Goal: Task Accomplishment & Management: Manage account settings

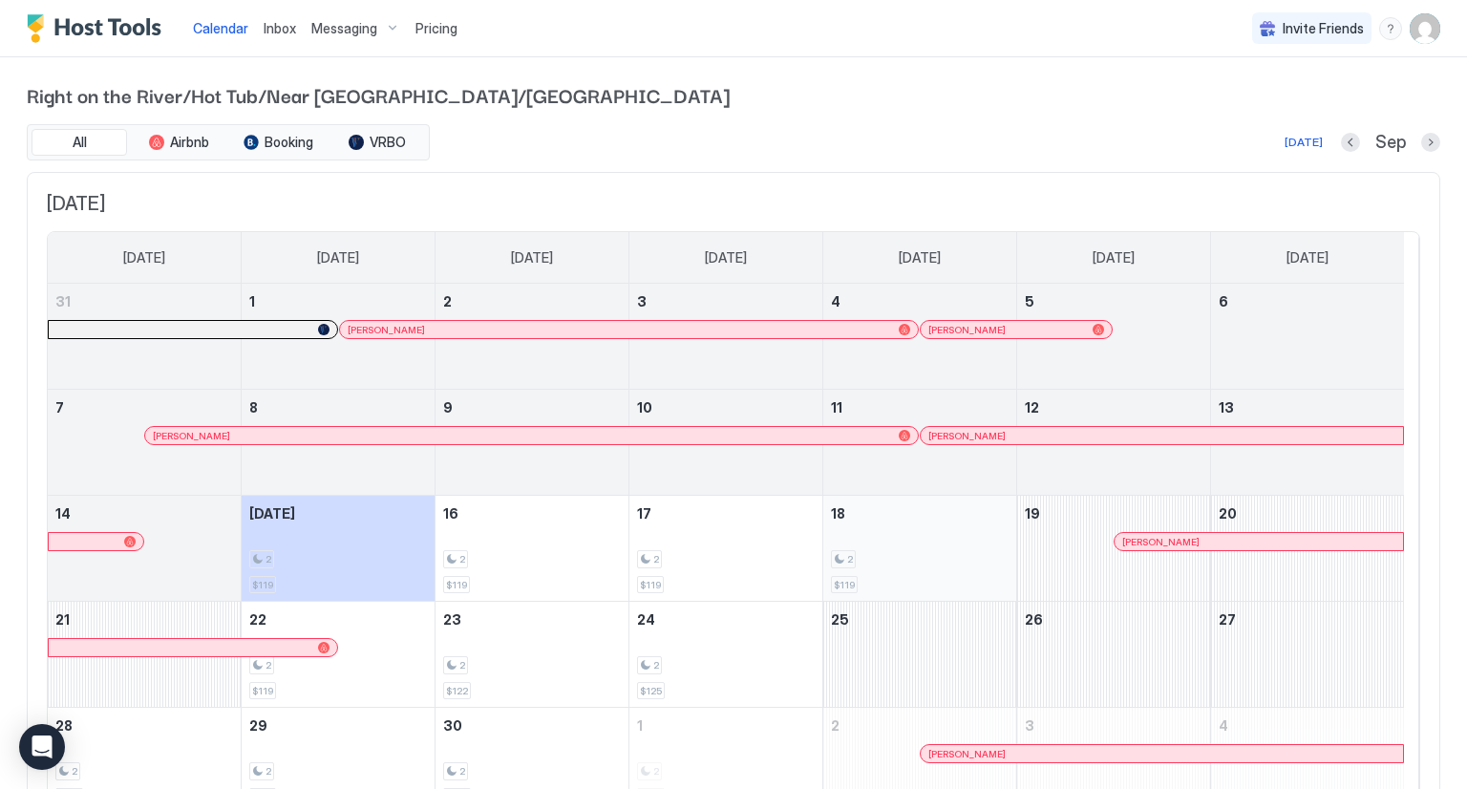
scroll to position [95, 0]
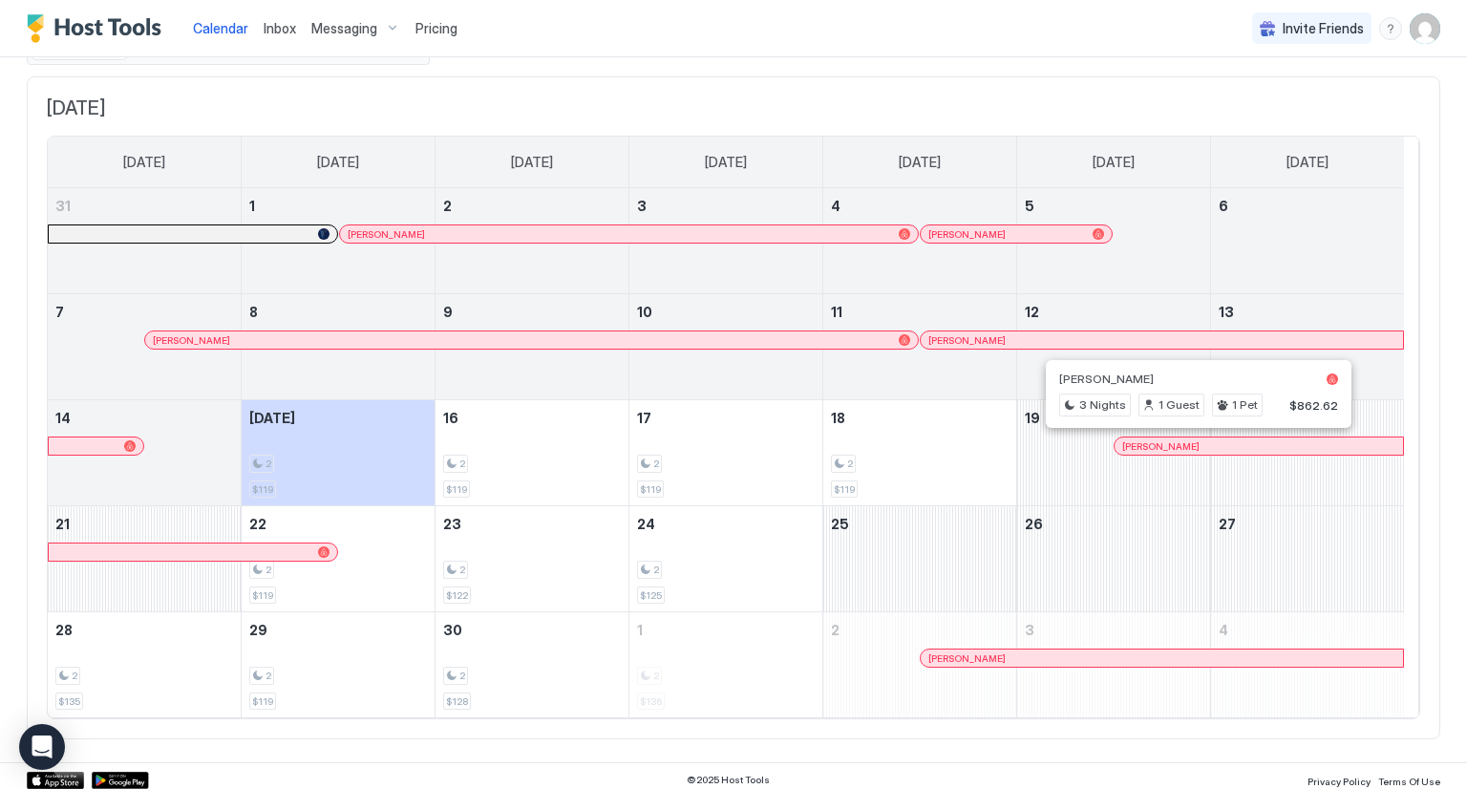
click at [1192, 443] on div at bounding box center [1192, 445] width 15 height 15
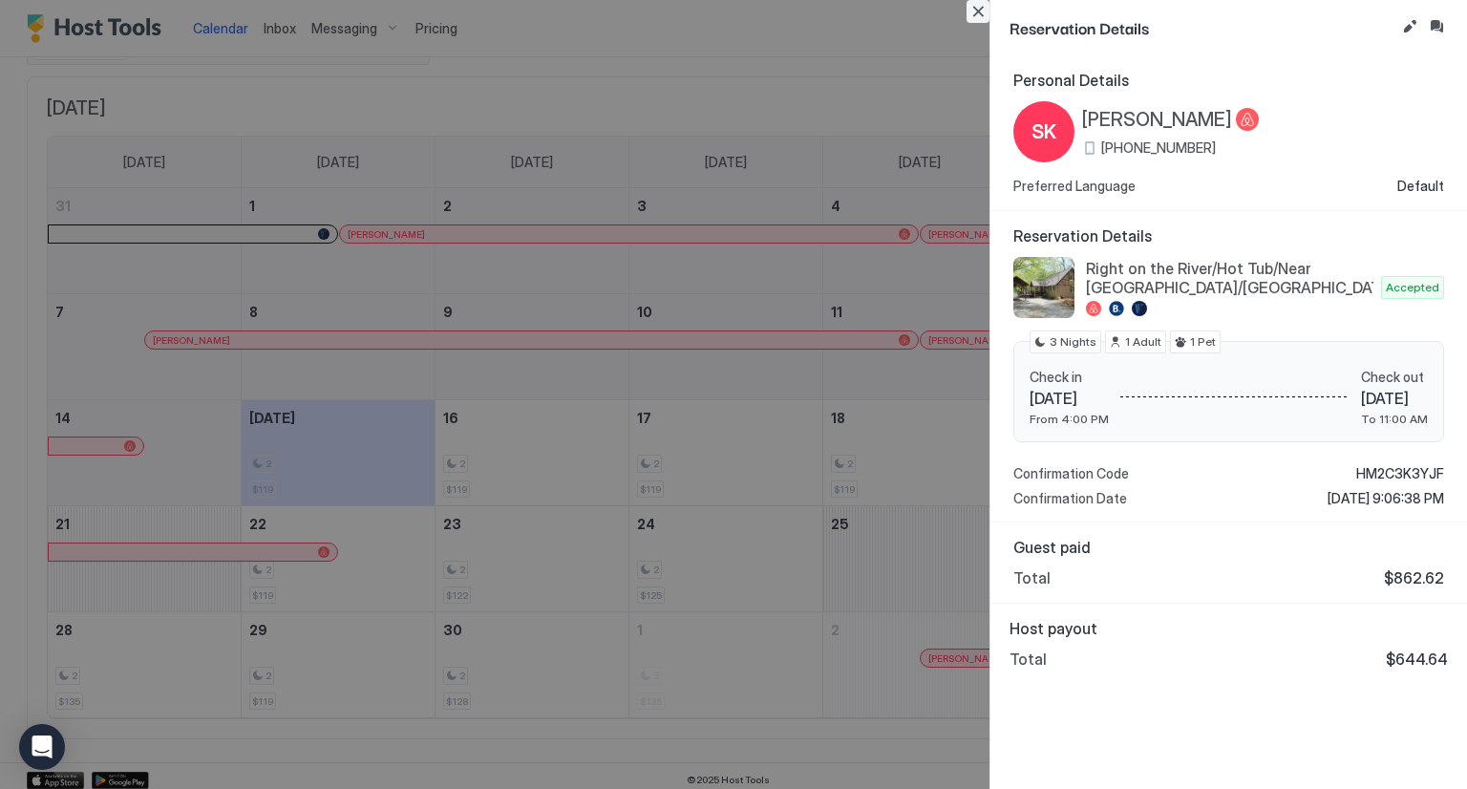
click at [982, 16] on button "Close" at bounding box center [977, 11] width 23 height 23
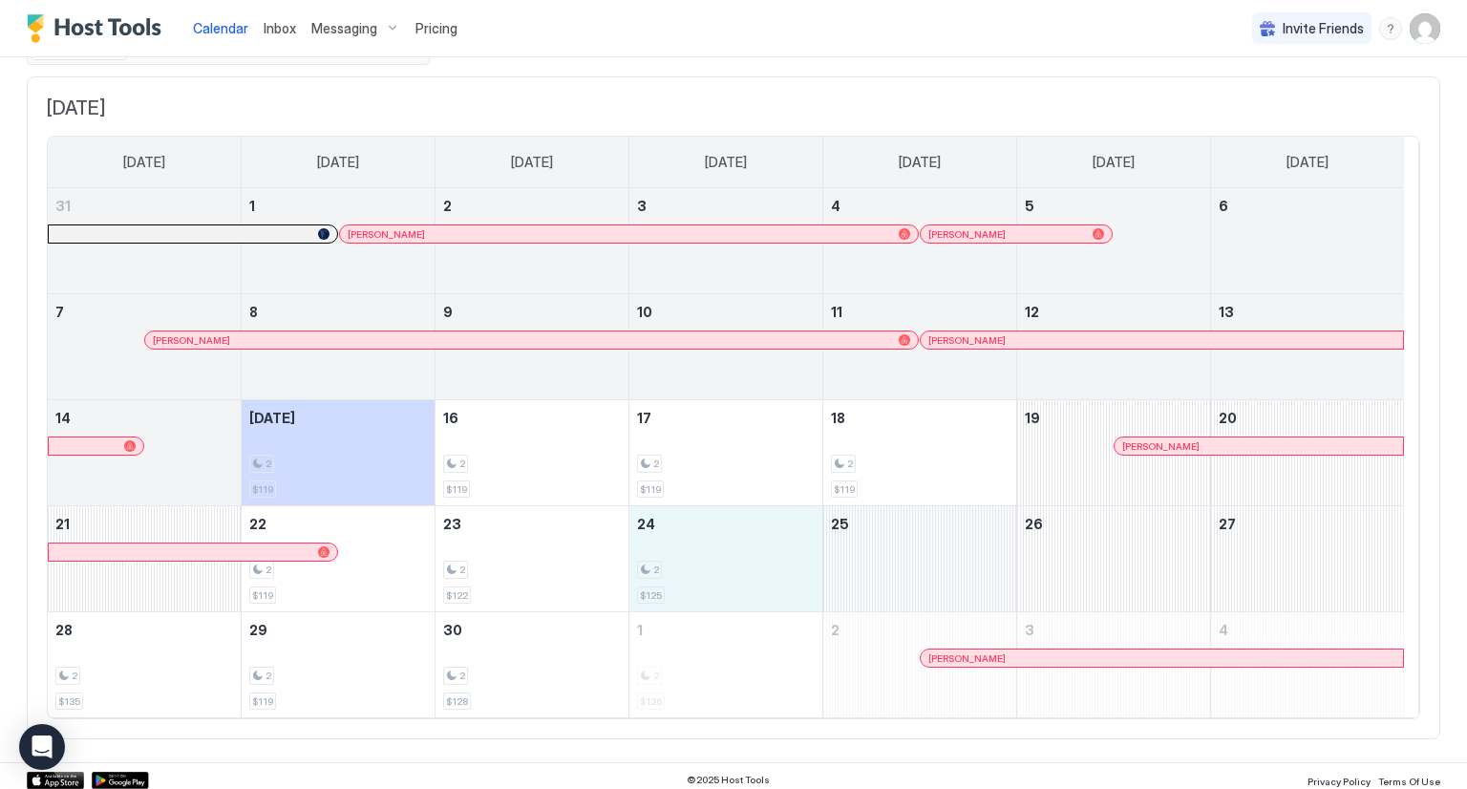
drag, startPoint x: 754, startPoint y: 584, endPoint x: 870, endPoint y: 560, distance: 118.2
click at [870, 560] on tr "21 22 2 $119 23 2 $122 24 2 $125 25 26 27" at bounding box center [726, 559] width 1356 height 106
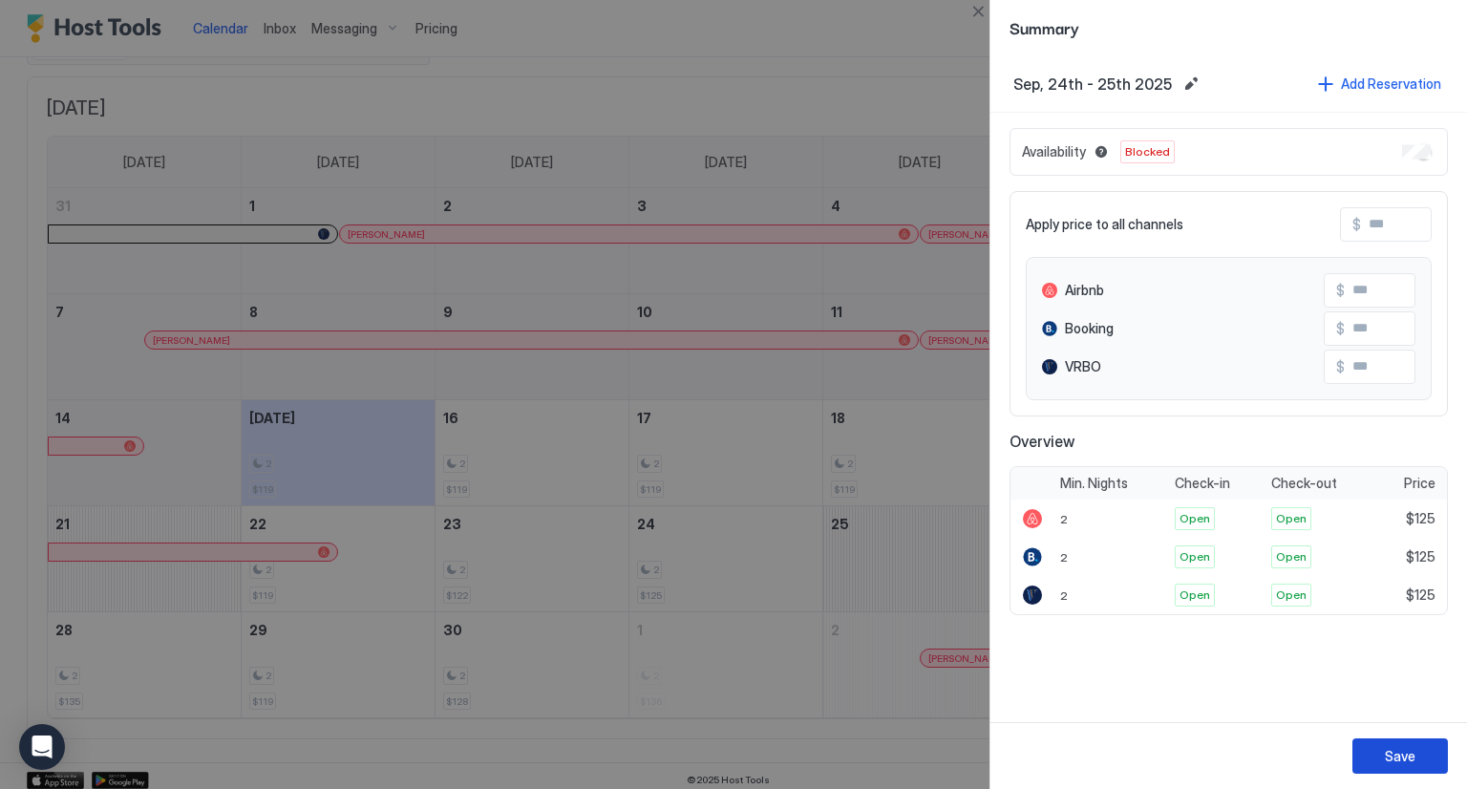
click at [1417, 760] on button "Save" at bounding box center [1399, 755] width 95 height 35
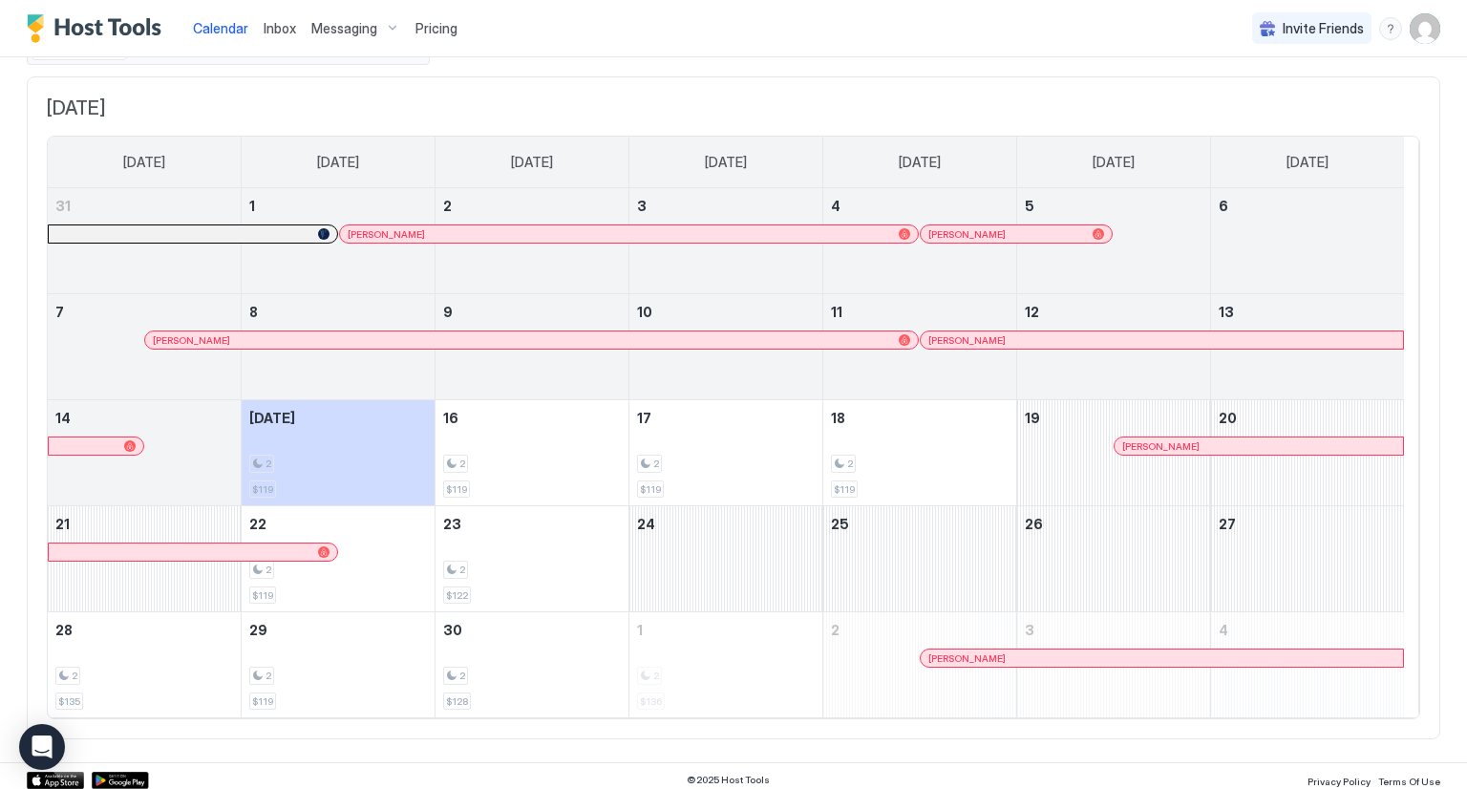
click at [286, 36] on link "Inbox" at bounding box center [280, 28] width 32 height 20
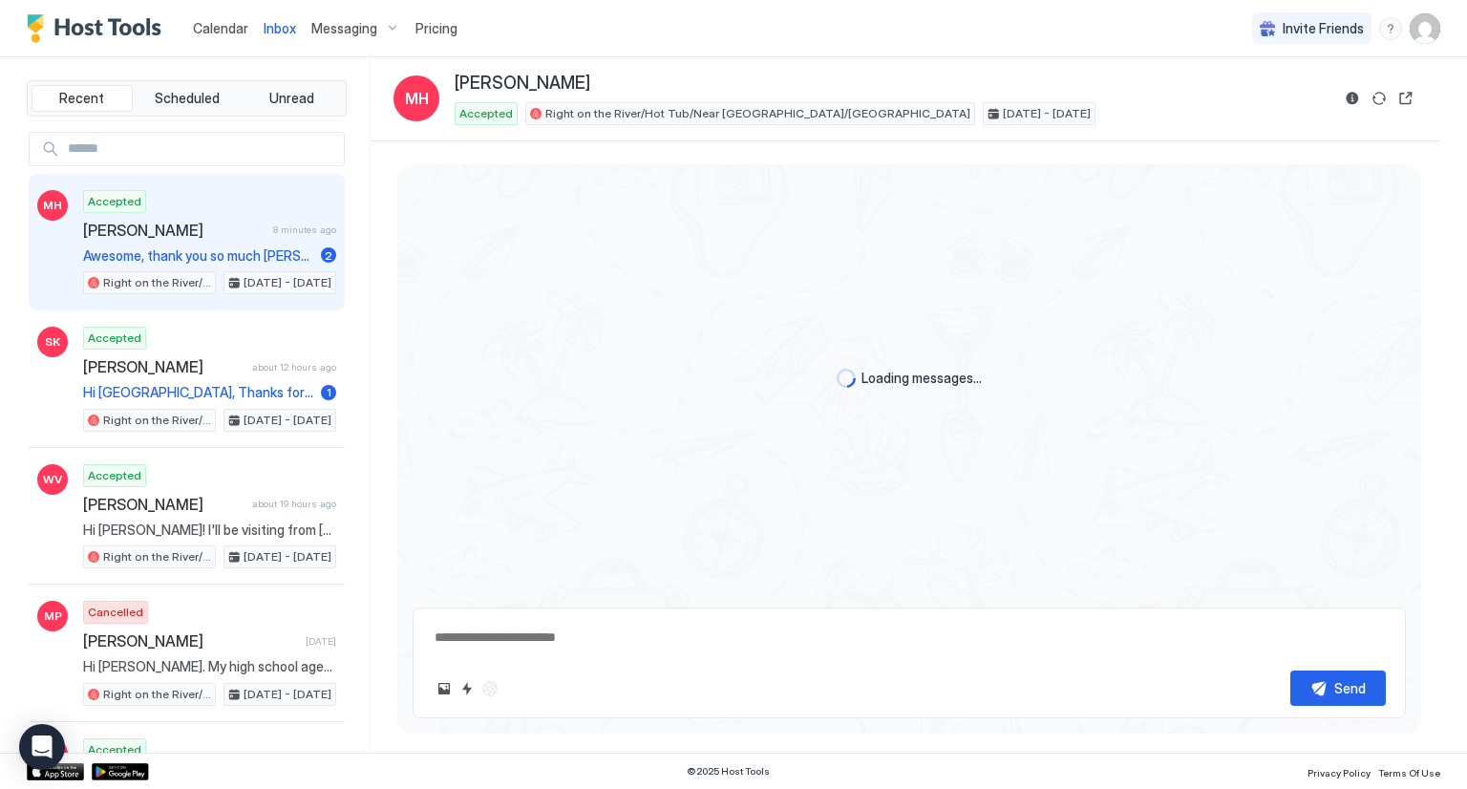
click at [344, 28] on span "Messaging" at bounding box center [344, 28] width 66 height 17
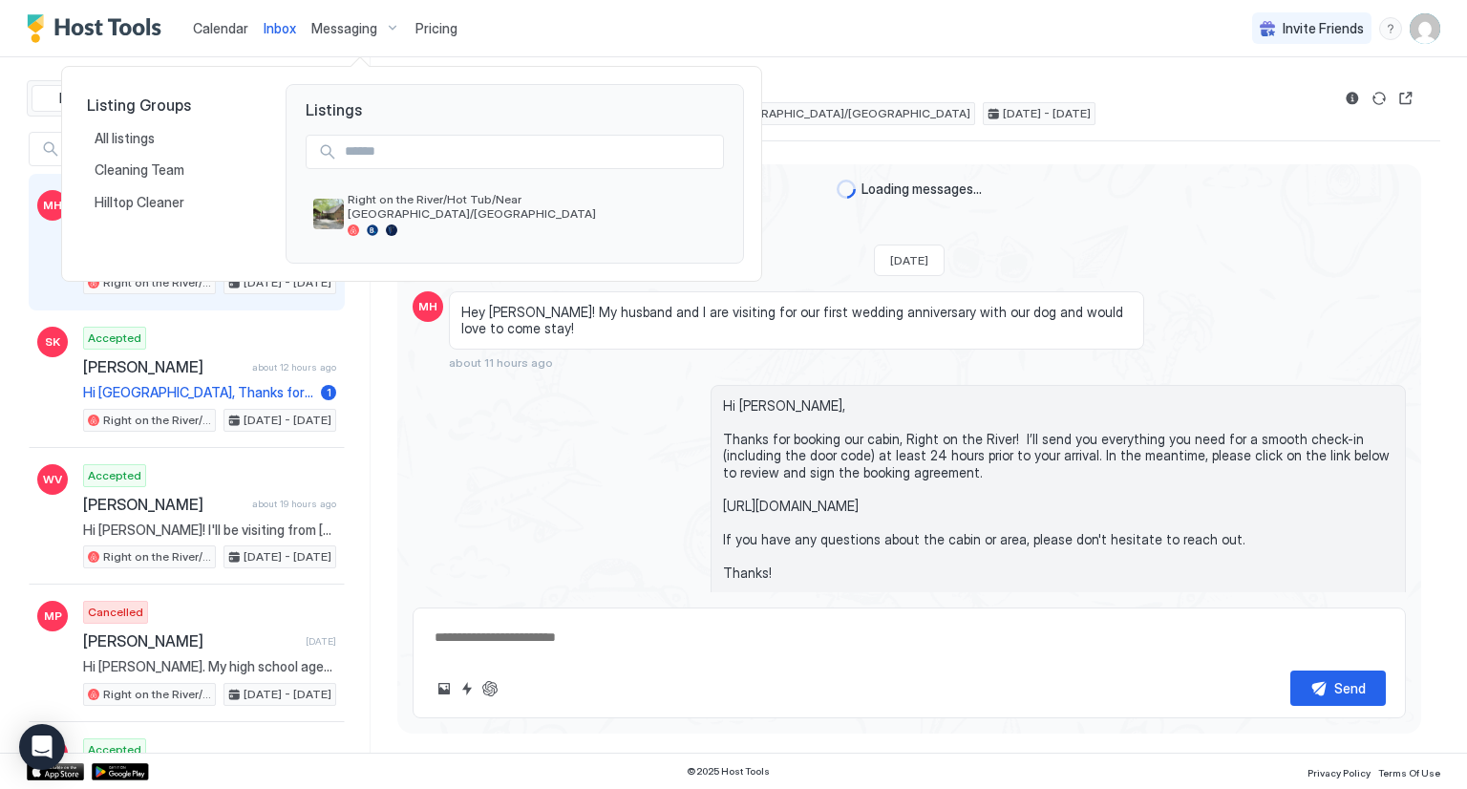
scroll to position [466, 0]
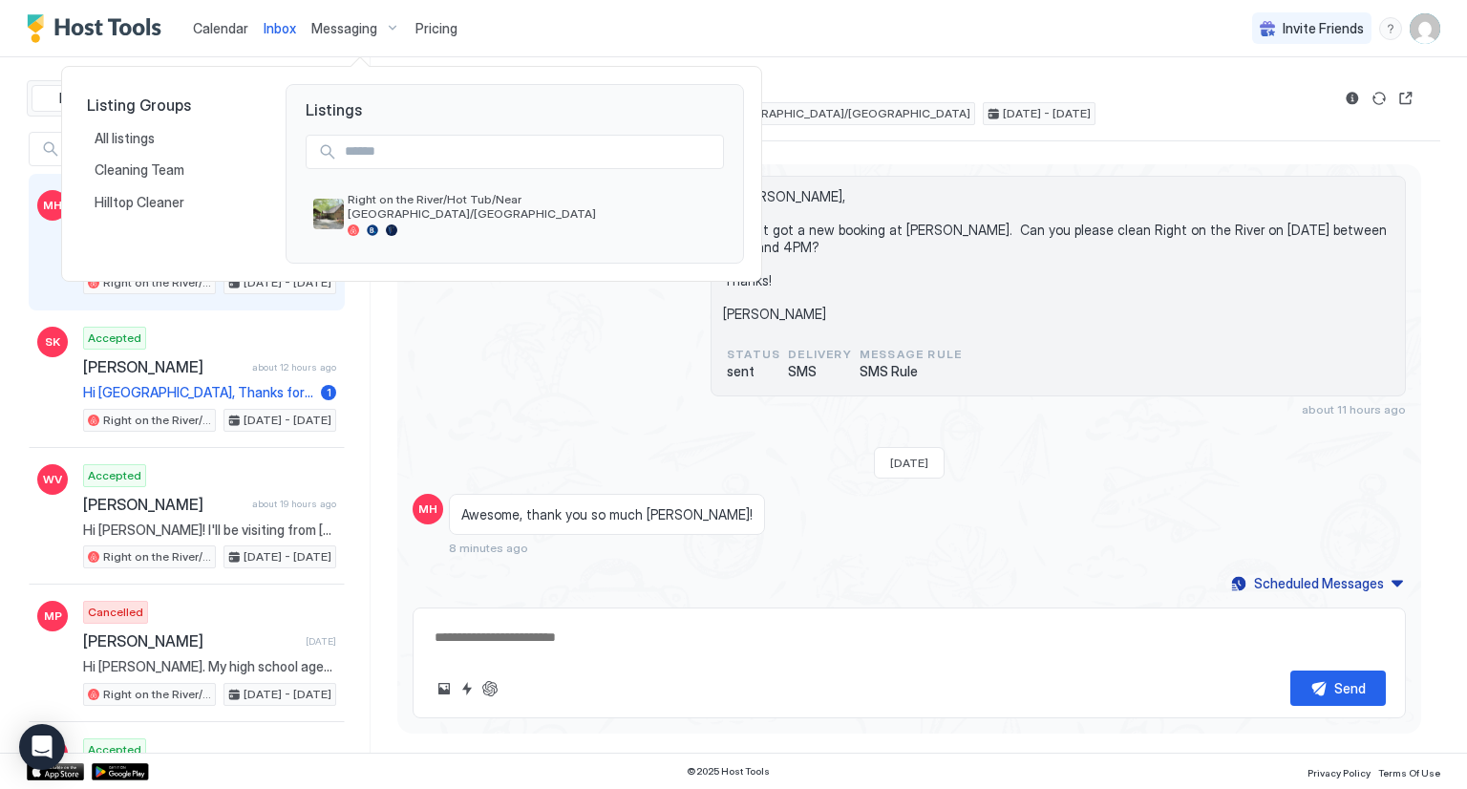
click at [223, 368] on div at bounding box center [733, 394] width 1467 height 789
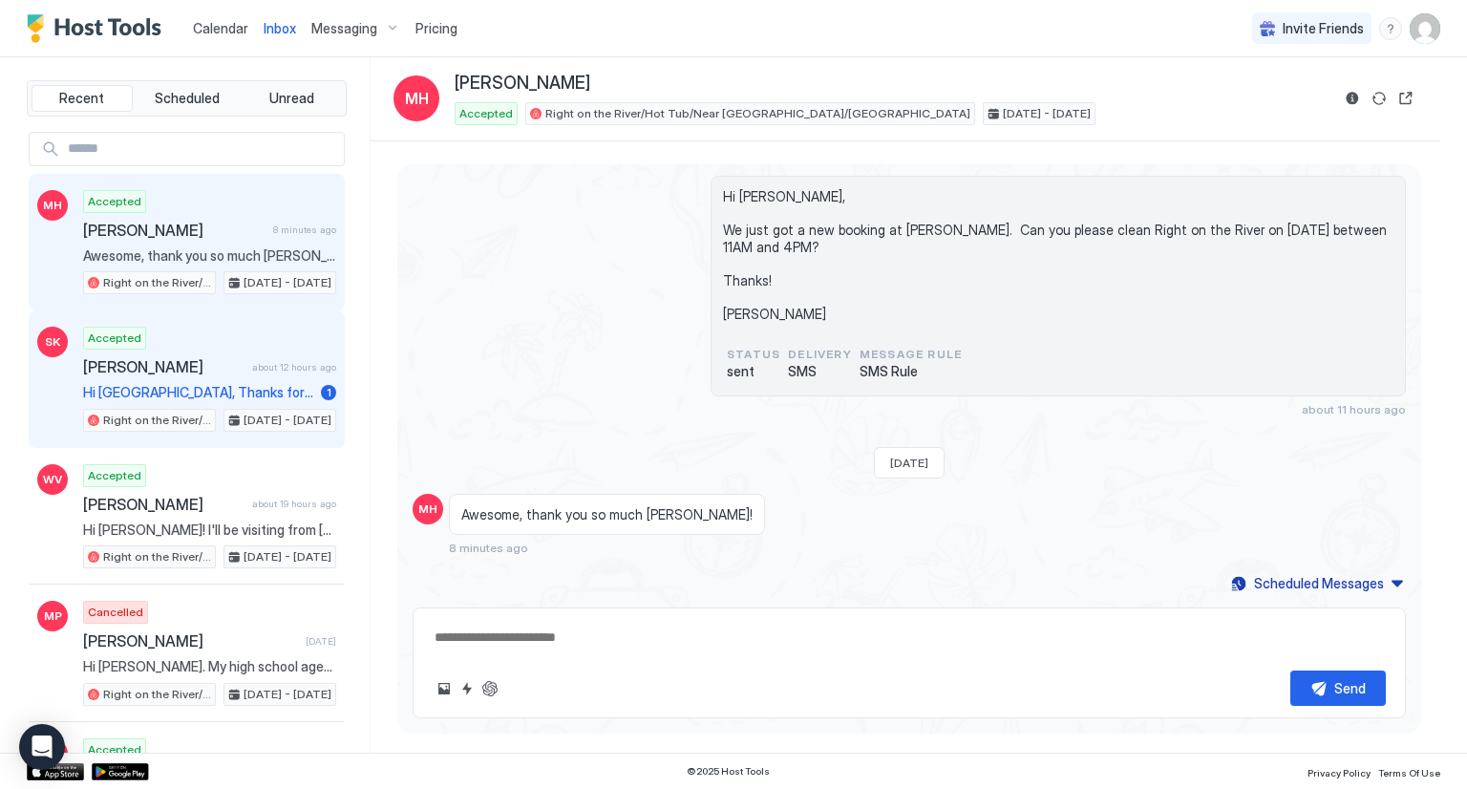
click at [195, 367] on span "[PERSON_NAME]" at bounding box center [163, 366] width 161 height 19
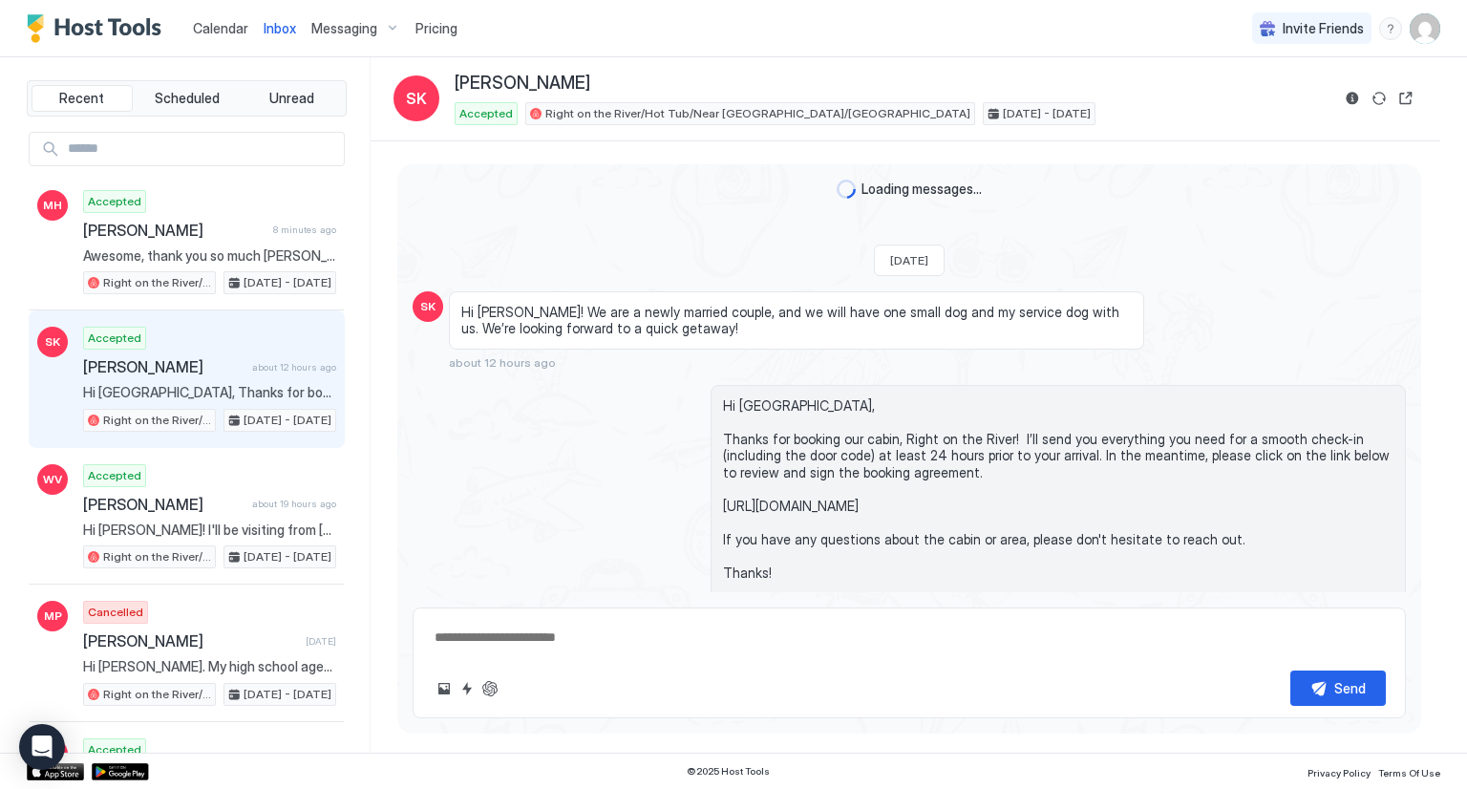
scroll to position [93, 0]
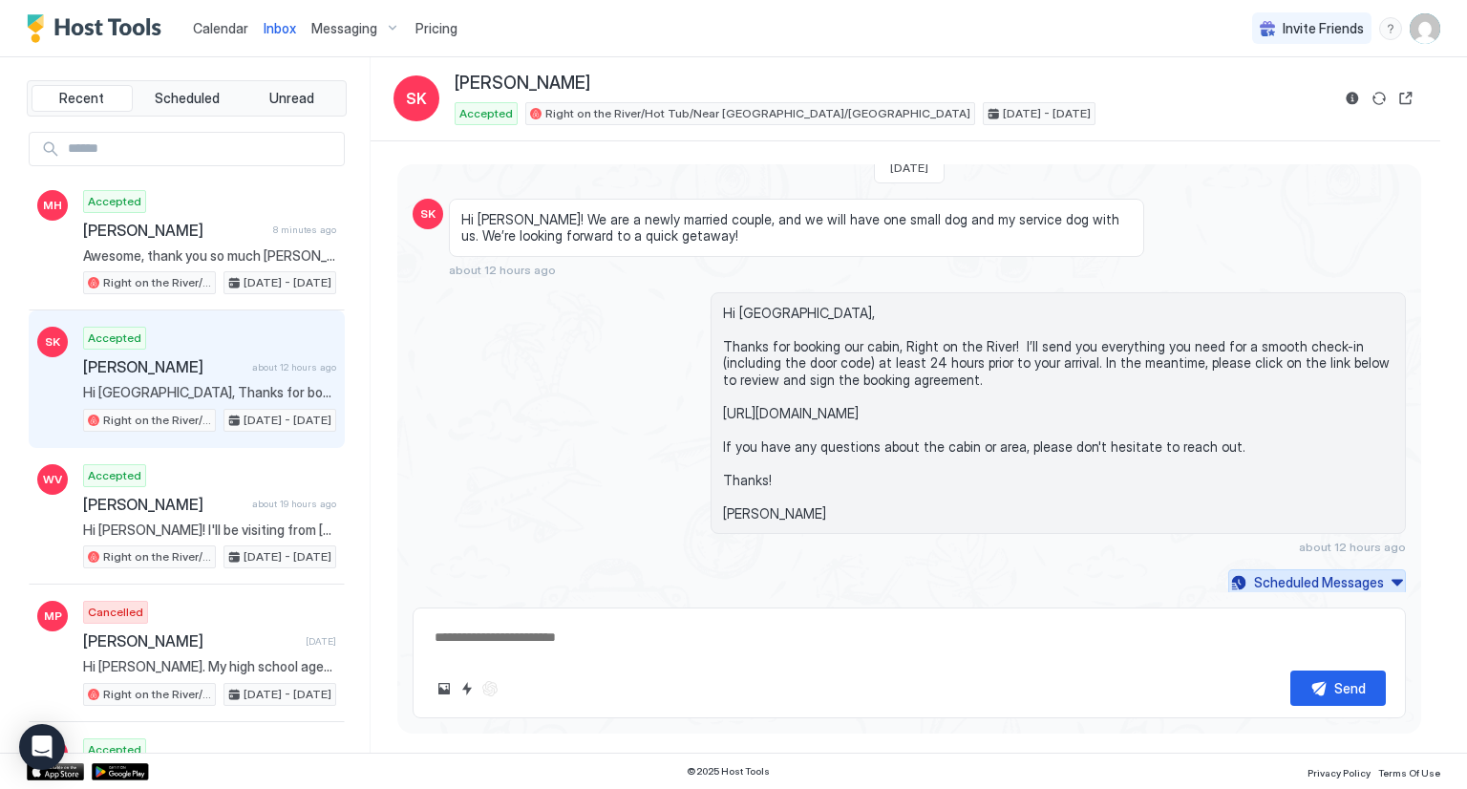
click at [1378, 582] on button "Scheduled Messages" at bounding box center [1317, 582] width 178 height 26
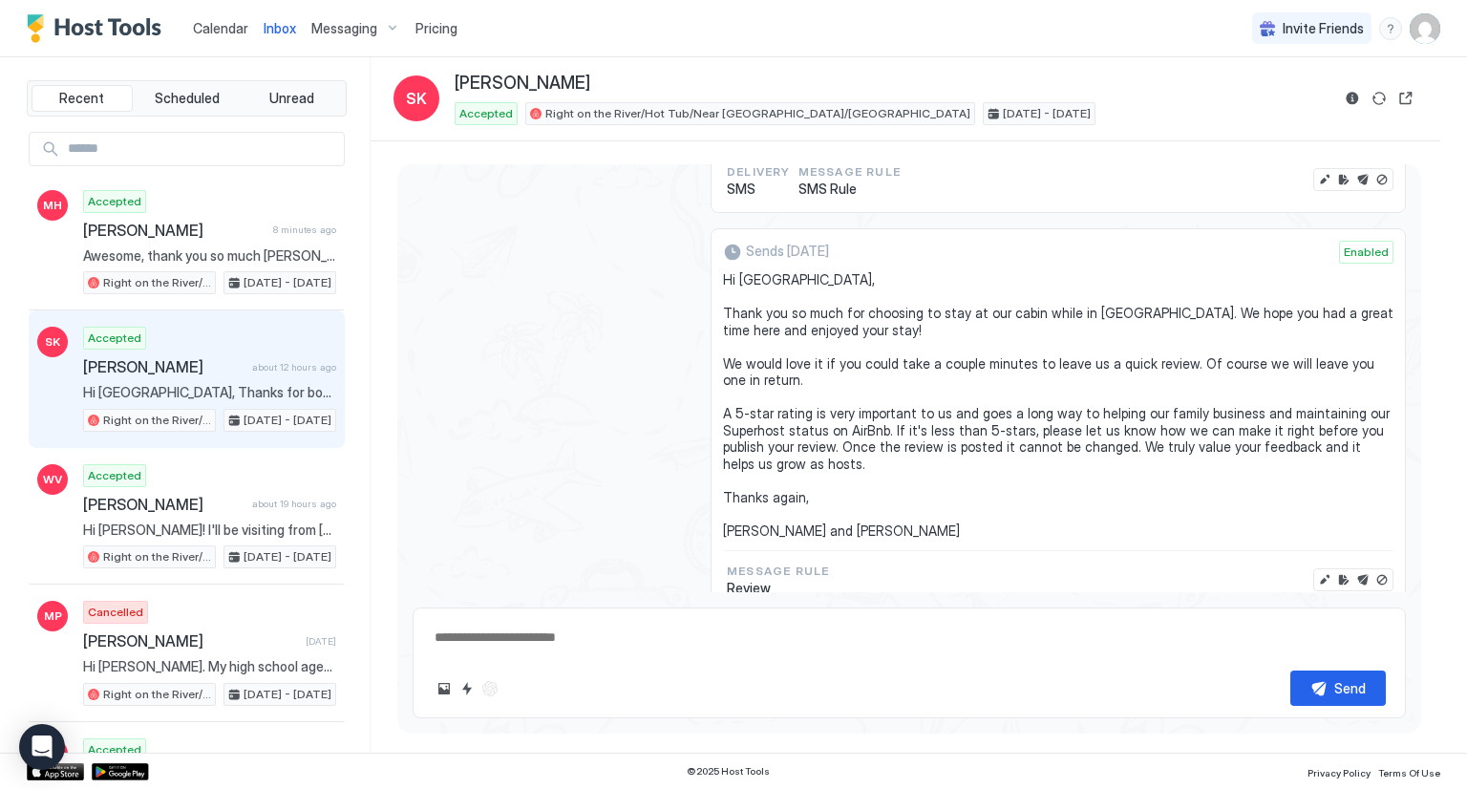
type textarea "*"
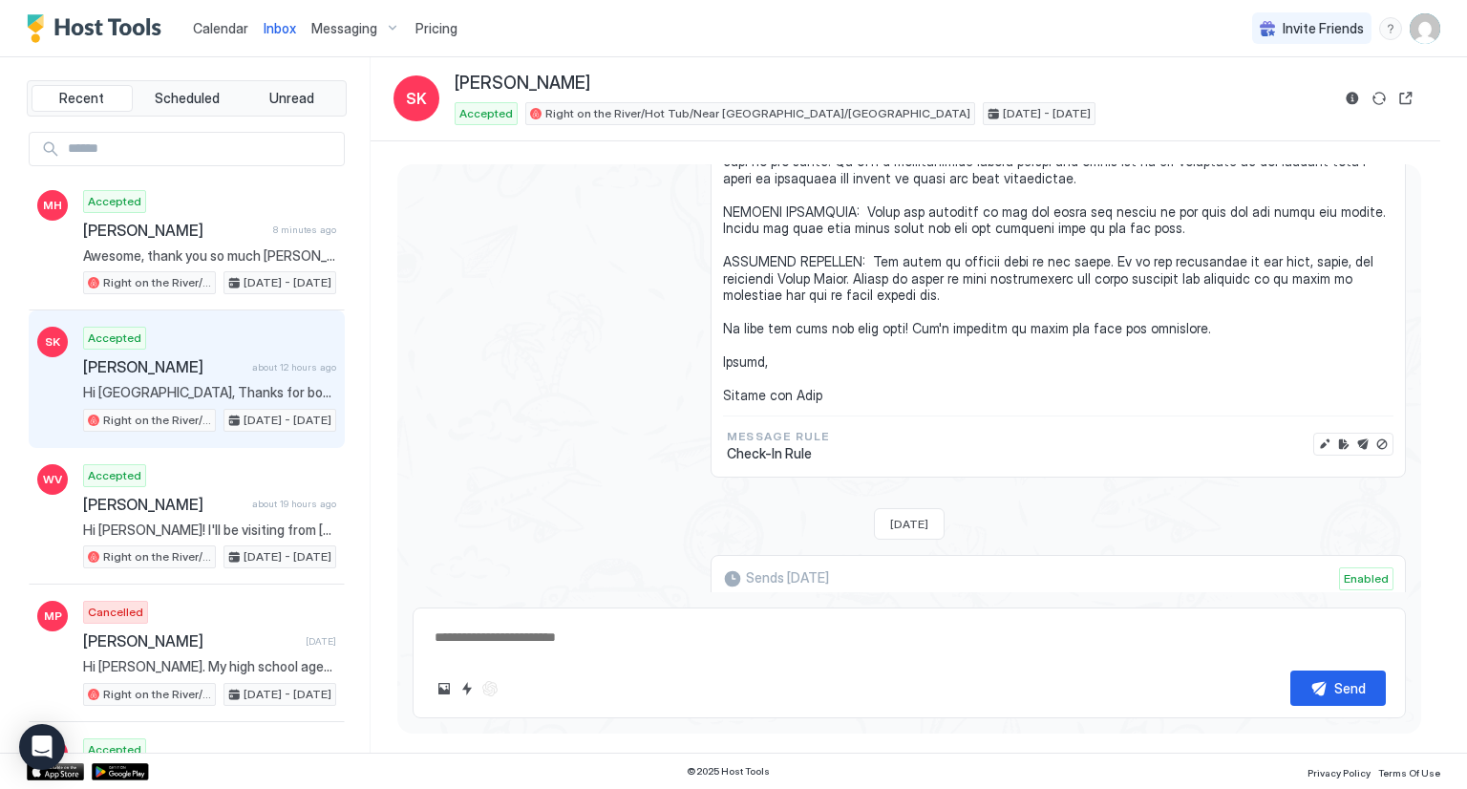
scroll to position [2664, 0]
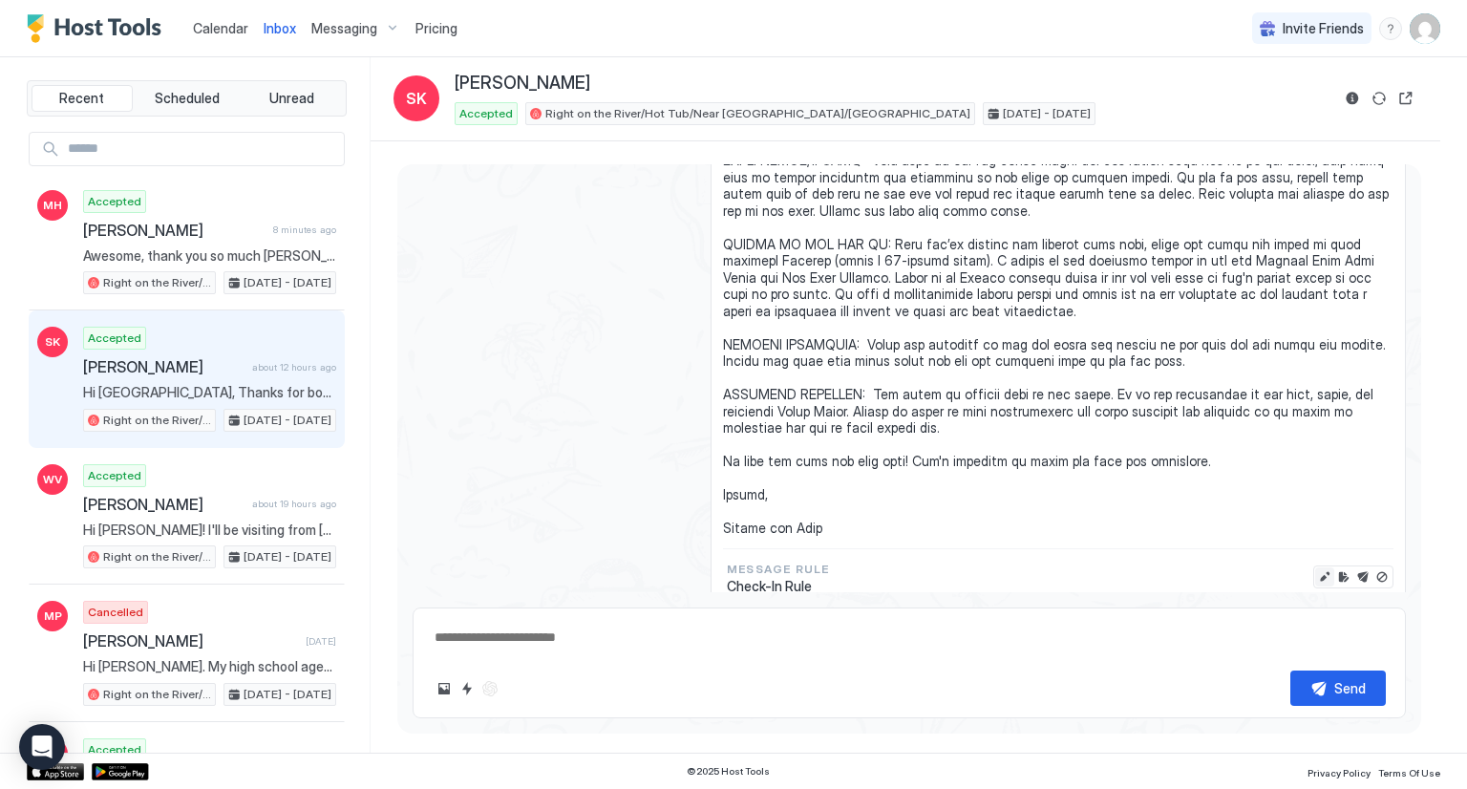
click at [1315, 567] on button "Edit message" at bounding box center [1324, 576] width 19 height 19
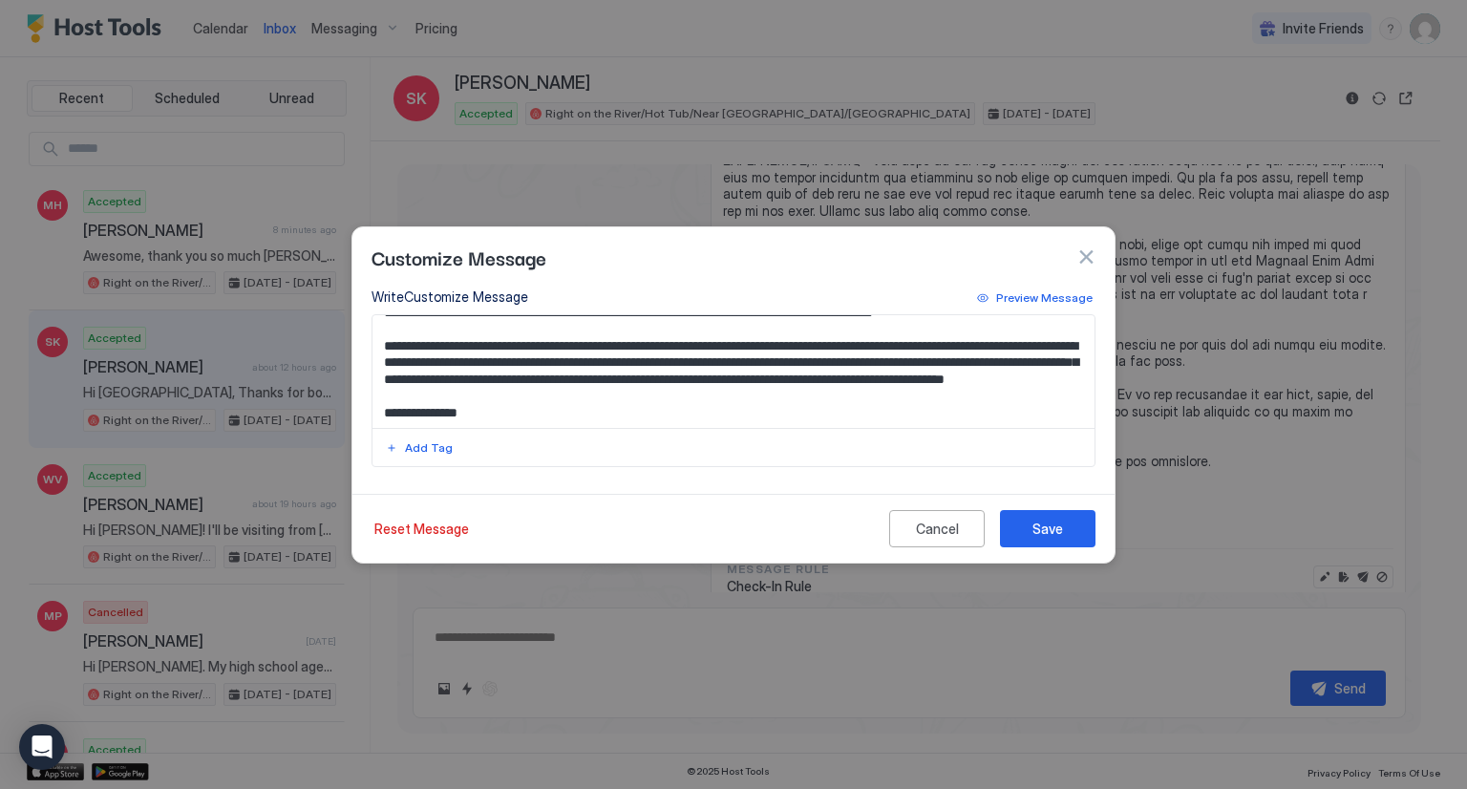
scroll to position [286, 0]
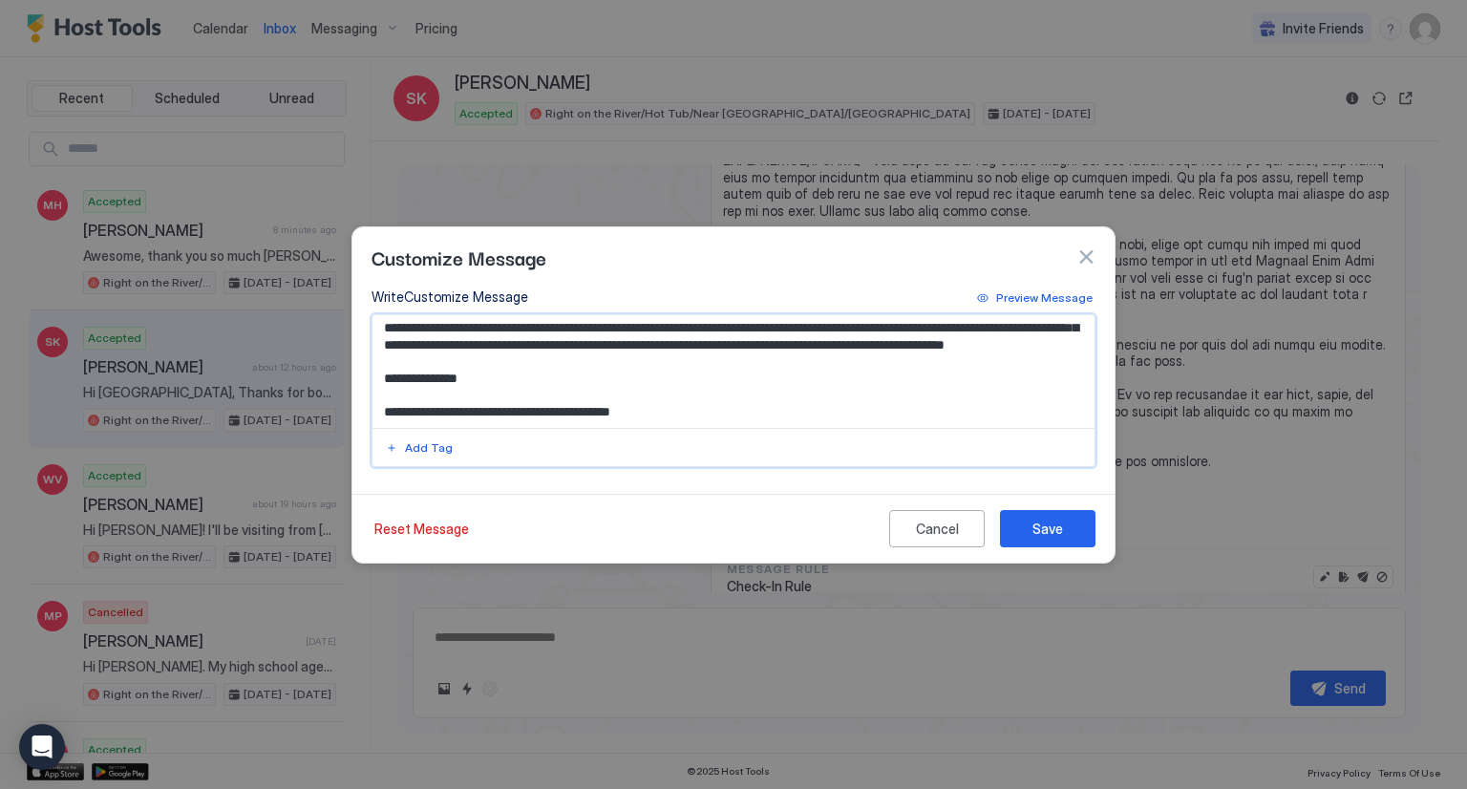
click at [968, 387] on textarea "Input Field" at bounding box center [733, 371] width 723 height 113
click at [970, 379] on textarea "Input Field" at bounding box center [733, 371] width 723 height 113
click at [965, 378] on textarea "Input Field" at bounding box center [733, 371] width 723 height 113
paste textarea "******"
click at [825, 406] on textarea "Input Field" at bounding box center [733, 371] width 723 height 113
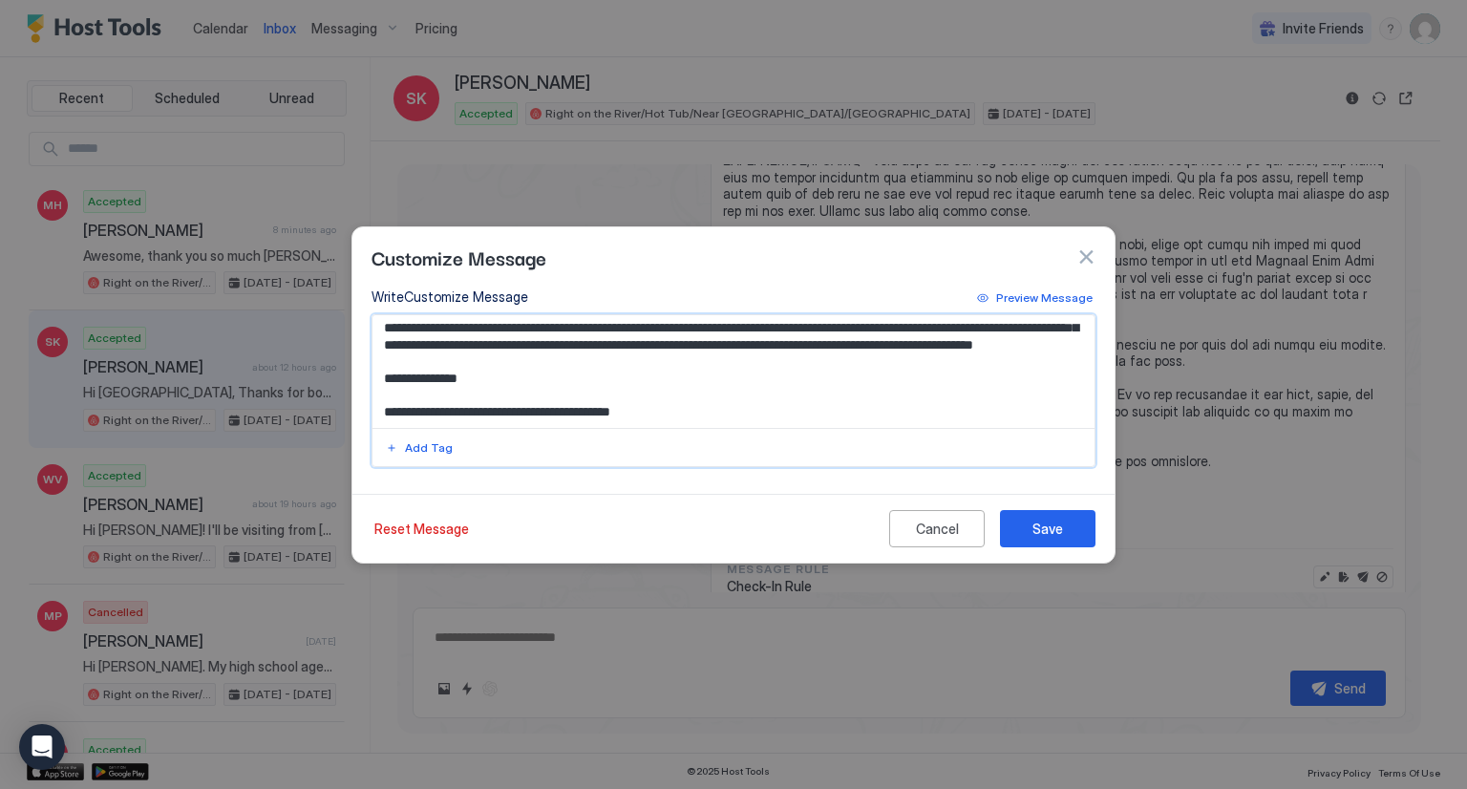
click at [808, 345] on textarea "Input Field" at bounding box center [733, 371] width 723 height 113
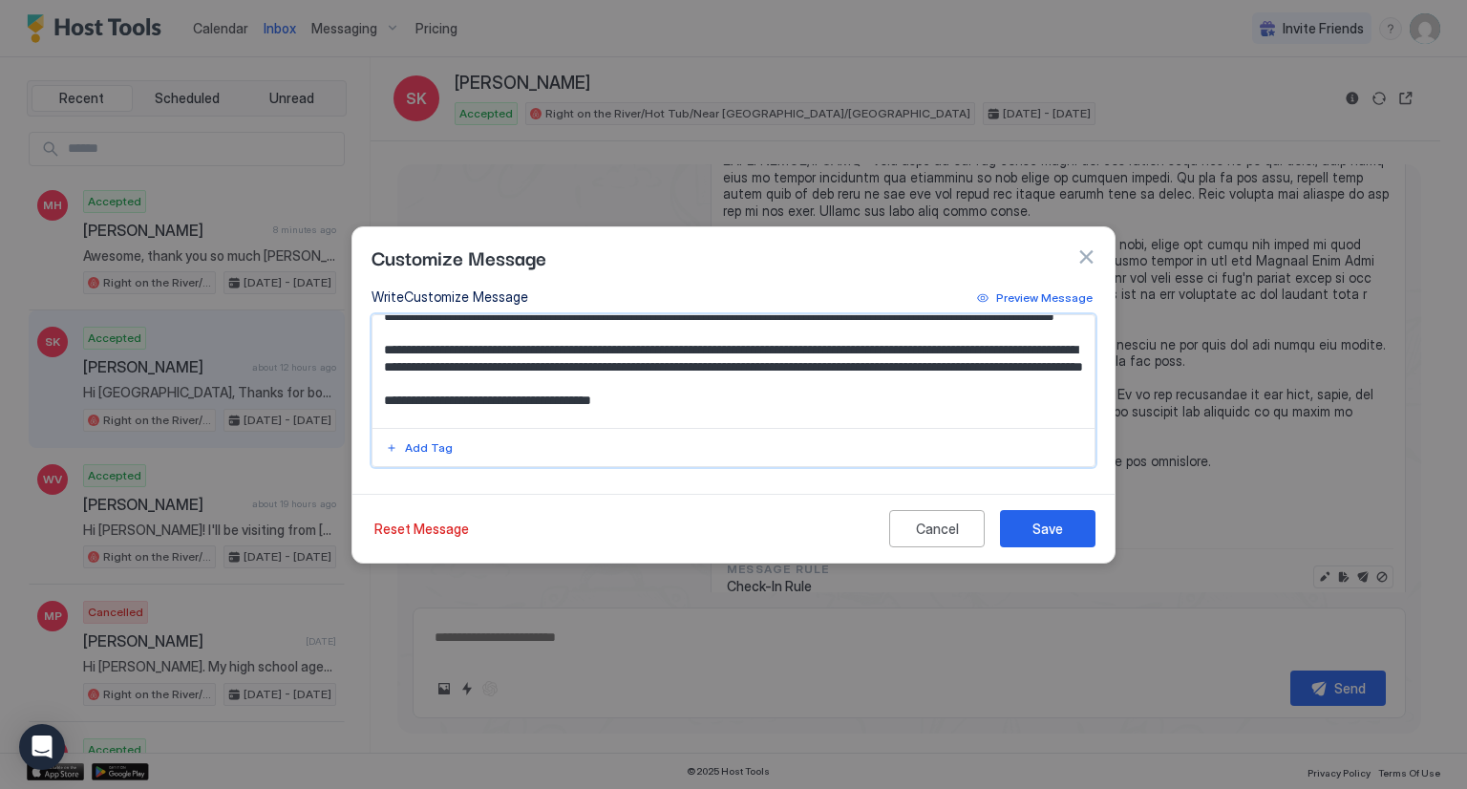
scroll to position [95, 0]
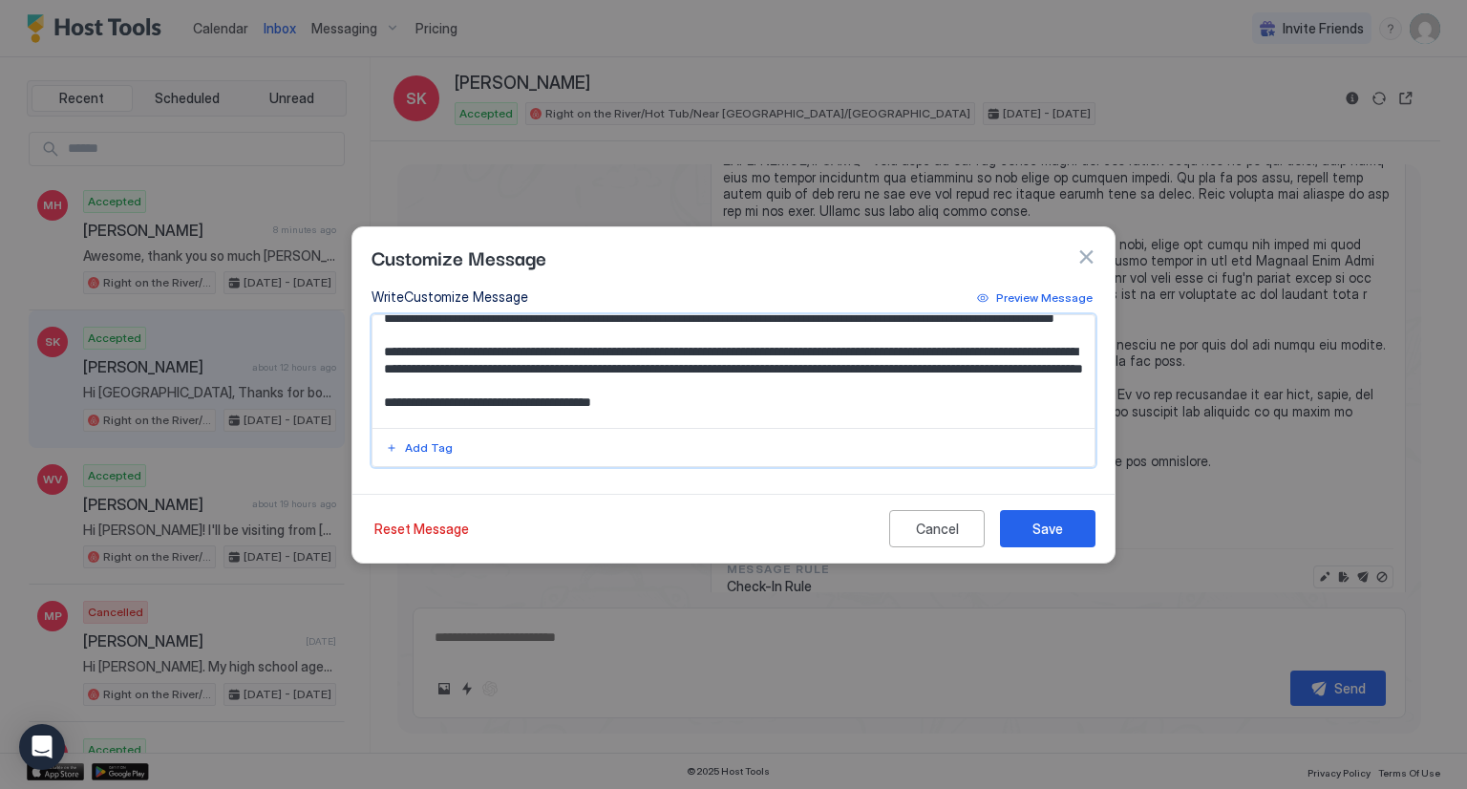
click at [759, 388] on textarea "Input Field" at bounding box center [733, 371] width 723 height 113
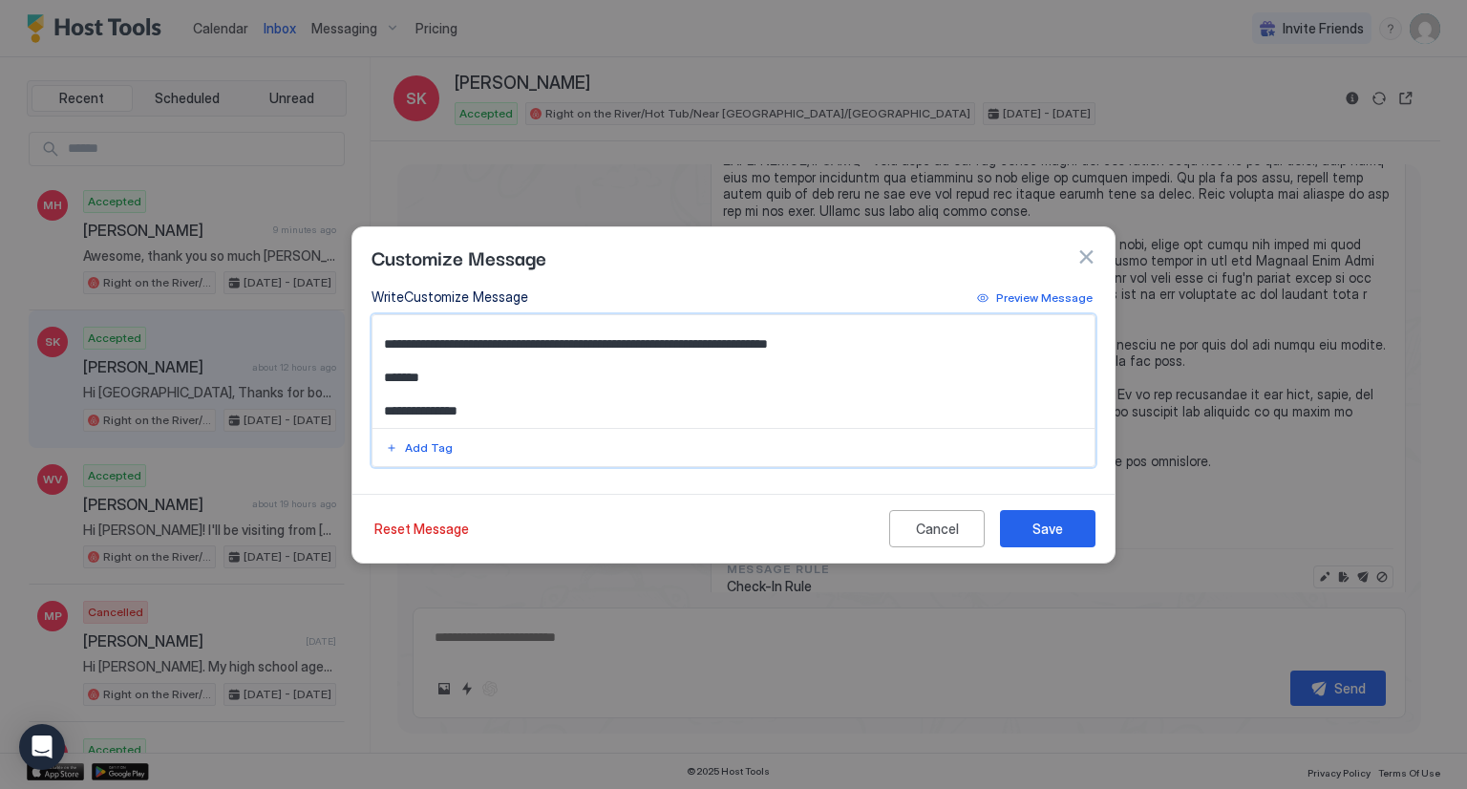
scroll to position [2058, 0]
type textarea "**********"
click at [1052, 531] on div "Save" at bounding box center [1047, 529] width 31 height 20
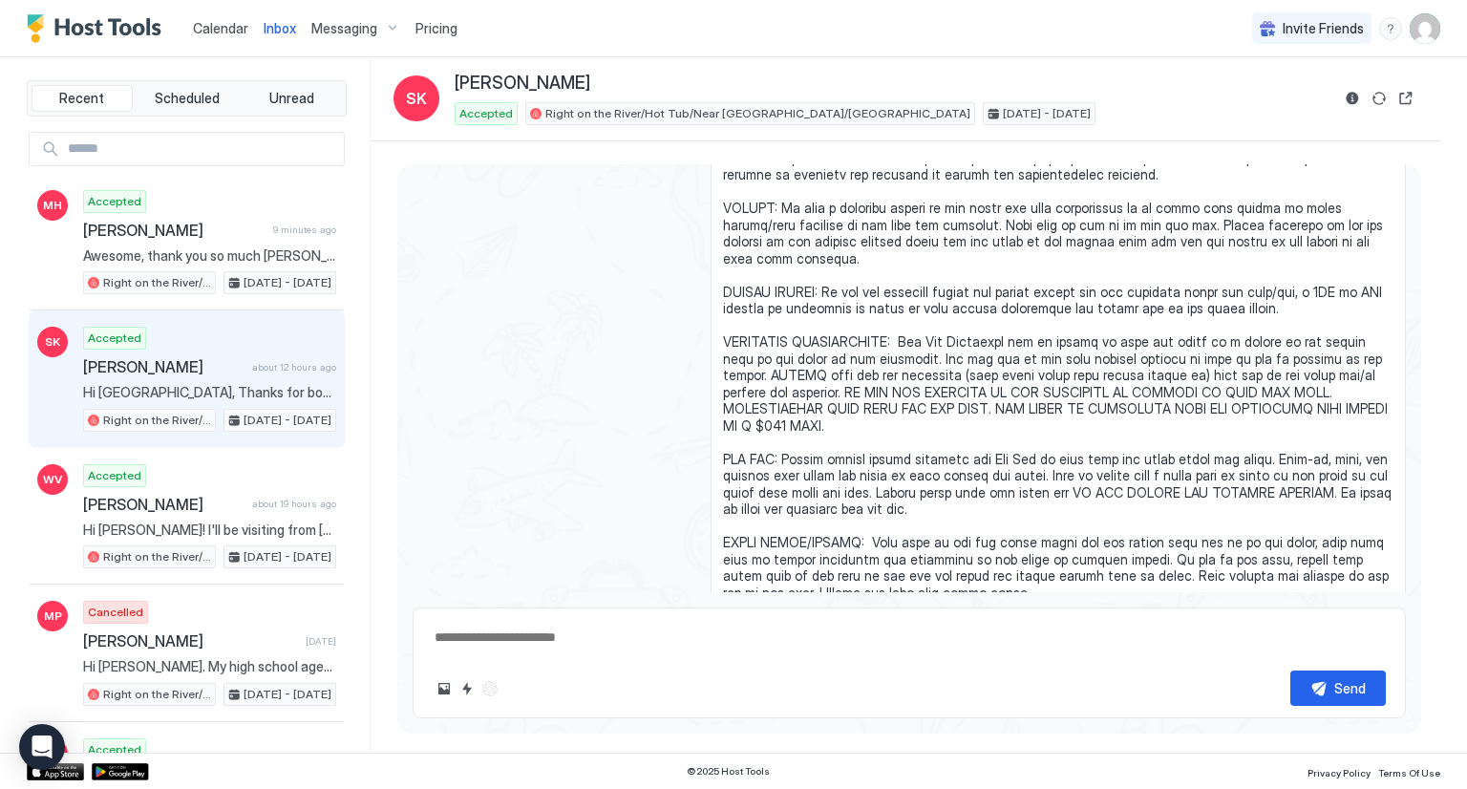
type textarea "*"
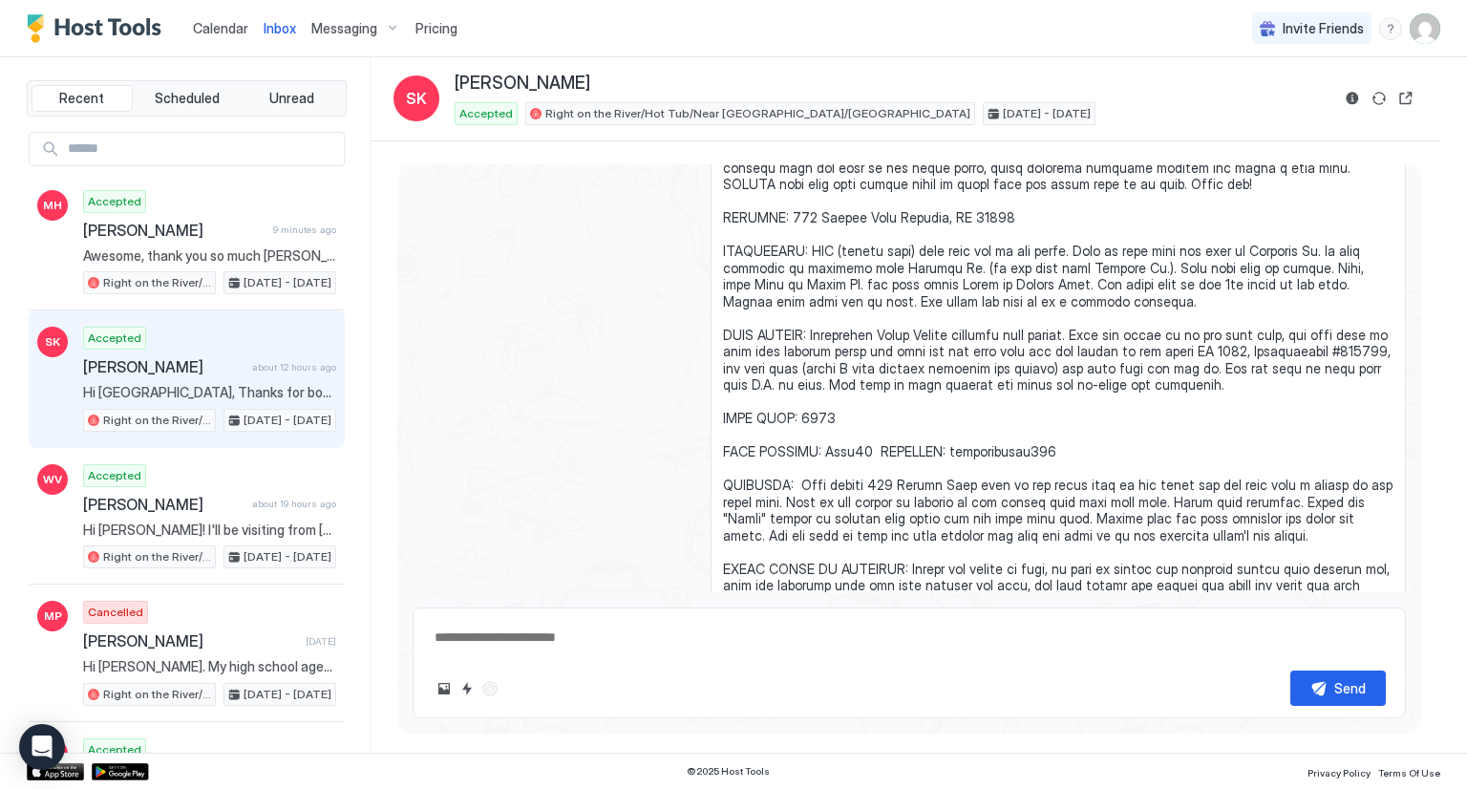
scroll to position [945, 0]
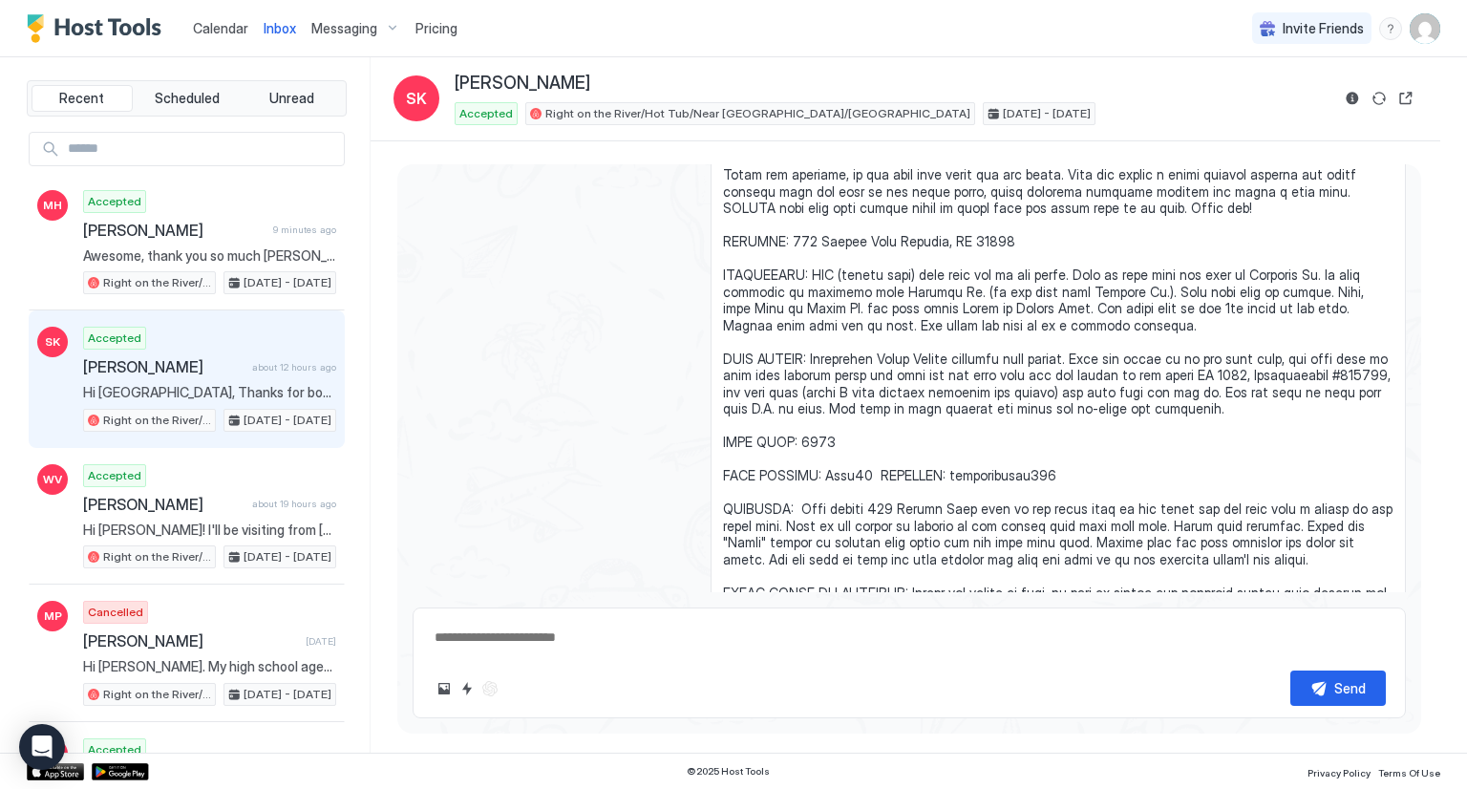
click at [352, 23] on span "Messaging" at bounding box center [344, 28] width 66 height 17
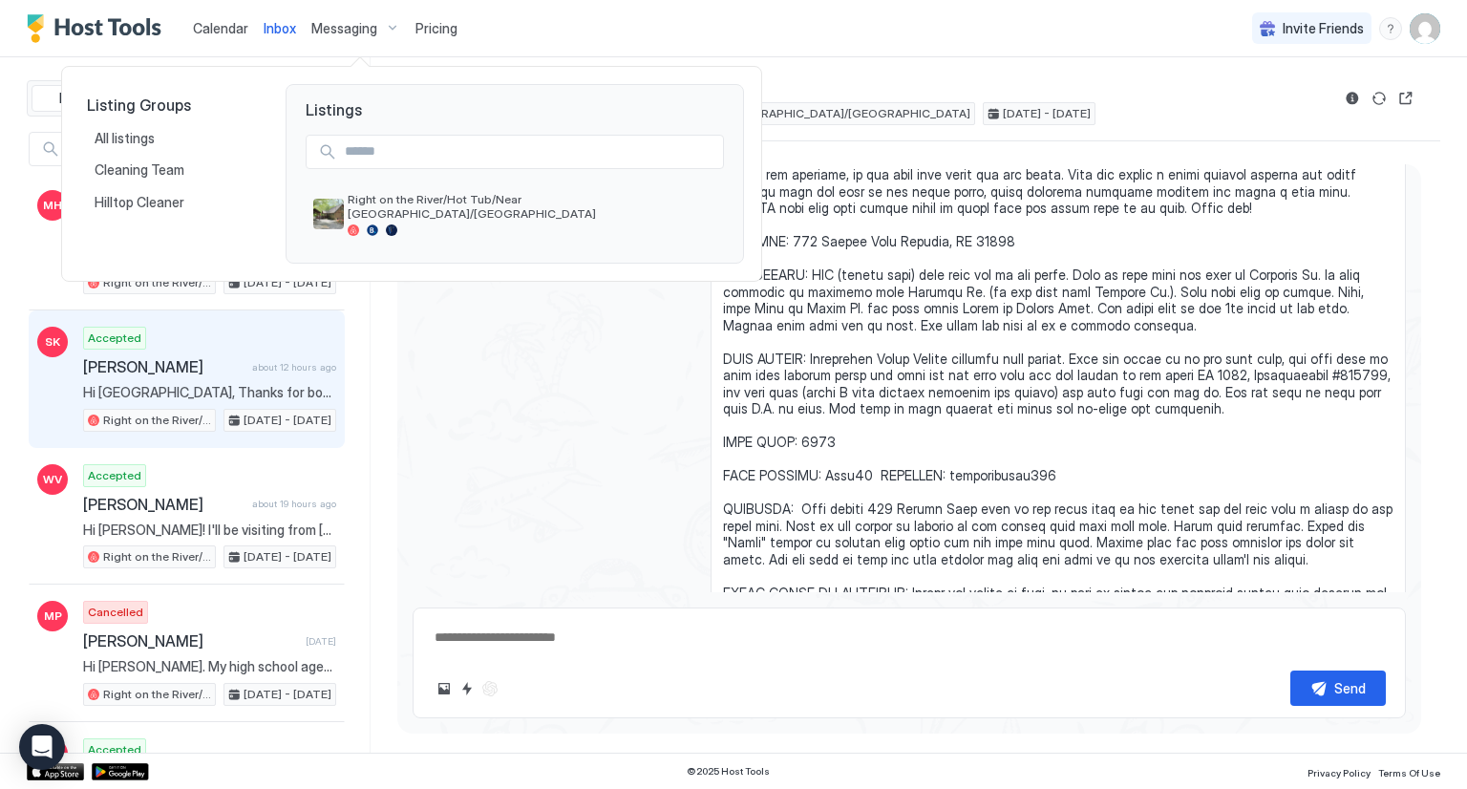
click at [353, 32] on div at bounding box center [733, 394] width 1467 height 789
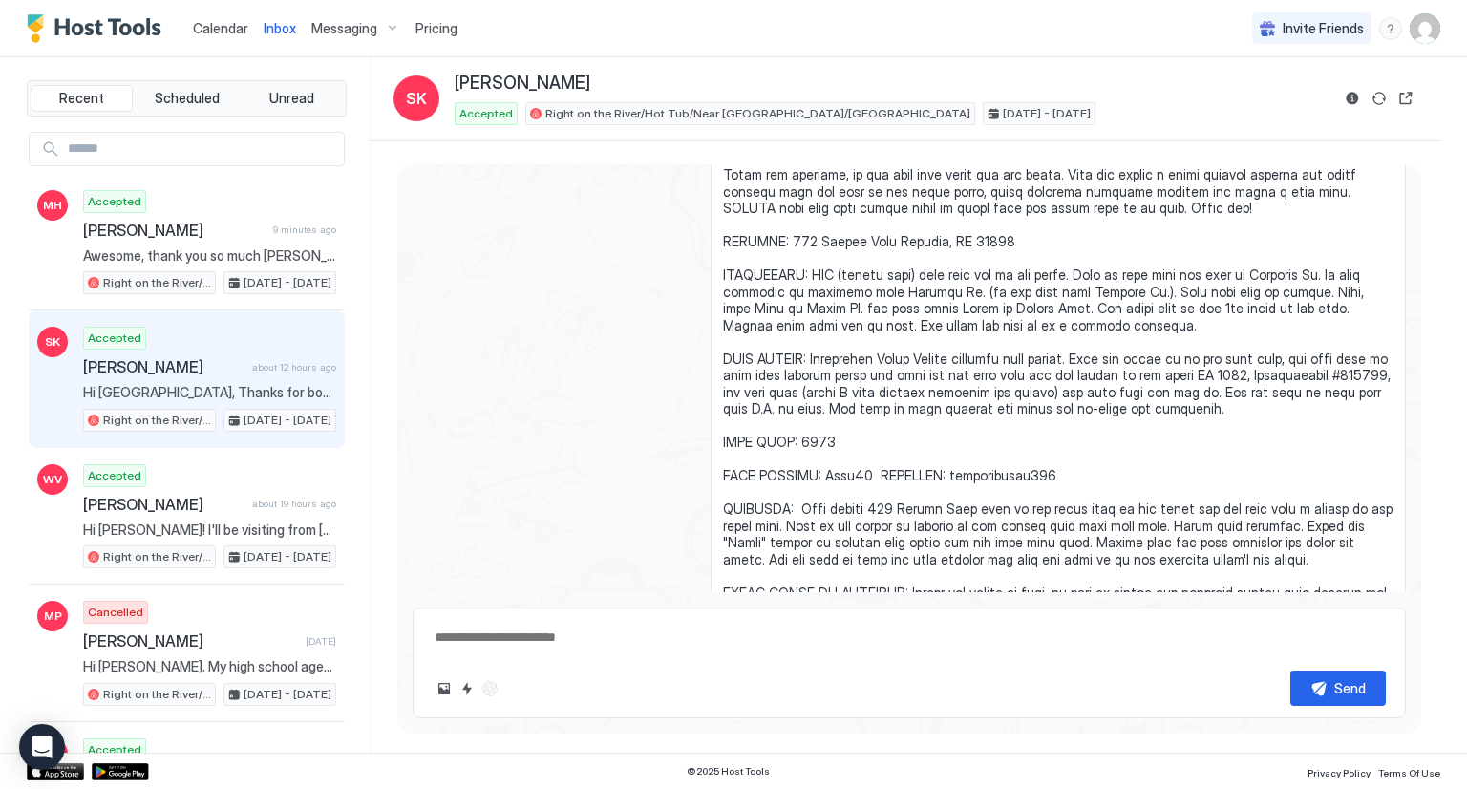
click at [353, 32] on span "Messaging" at bounding box center [344, 28] width 66 height 17
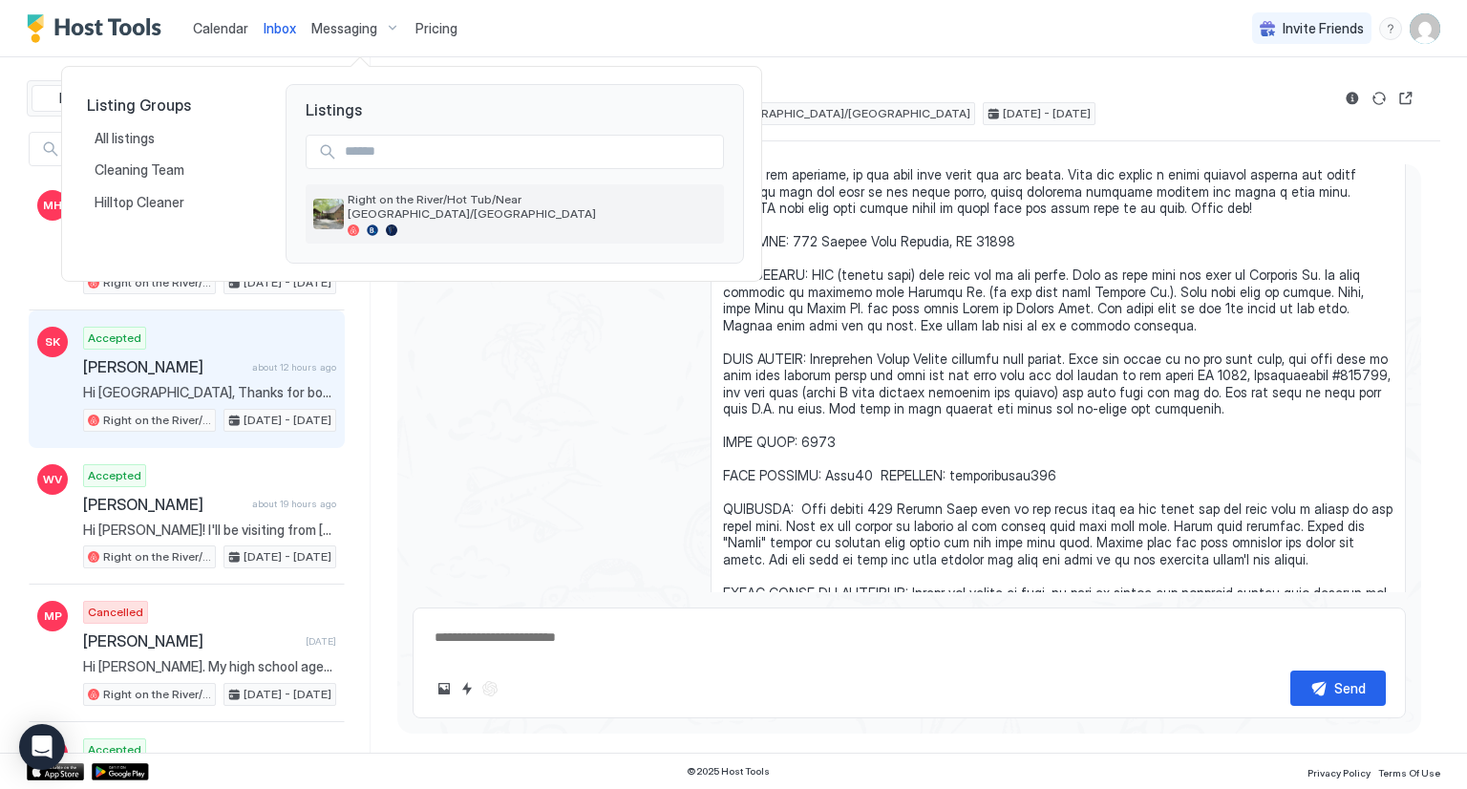
click at [421, 208] on div "Right on the River/Hot Tub/Near [GEOGRAPHIC_DATA]/[GEOGRAPHIC_DATA]" at bounding box center [532, 214] width 369 height 44
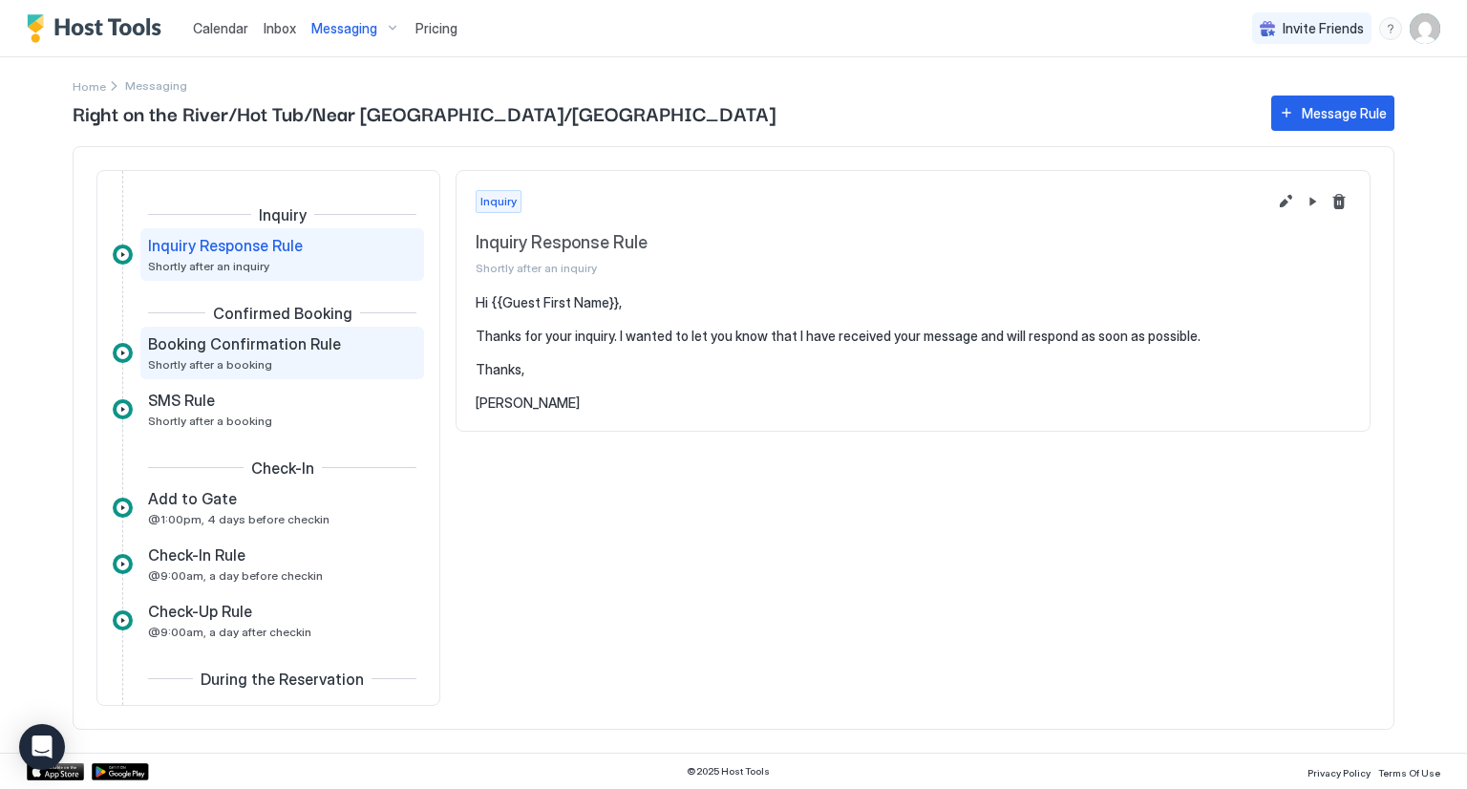
click at [302, 360] on div "Booking Confirmation Rule Shortly after a booking" at bounding box center [269, 352] width 242 height 37
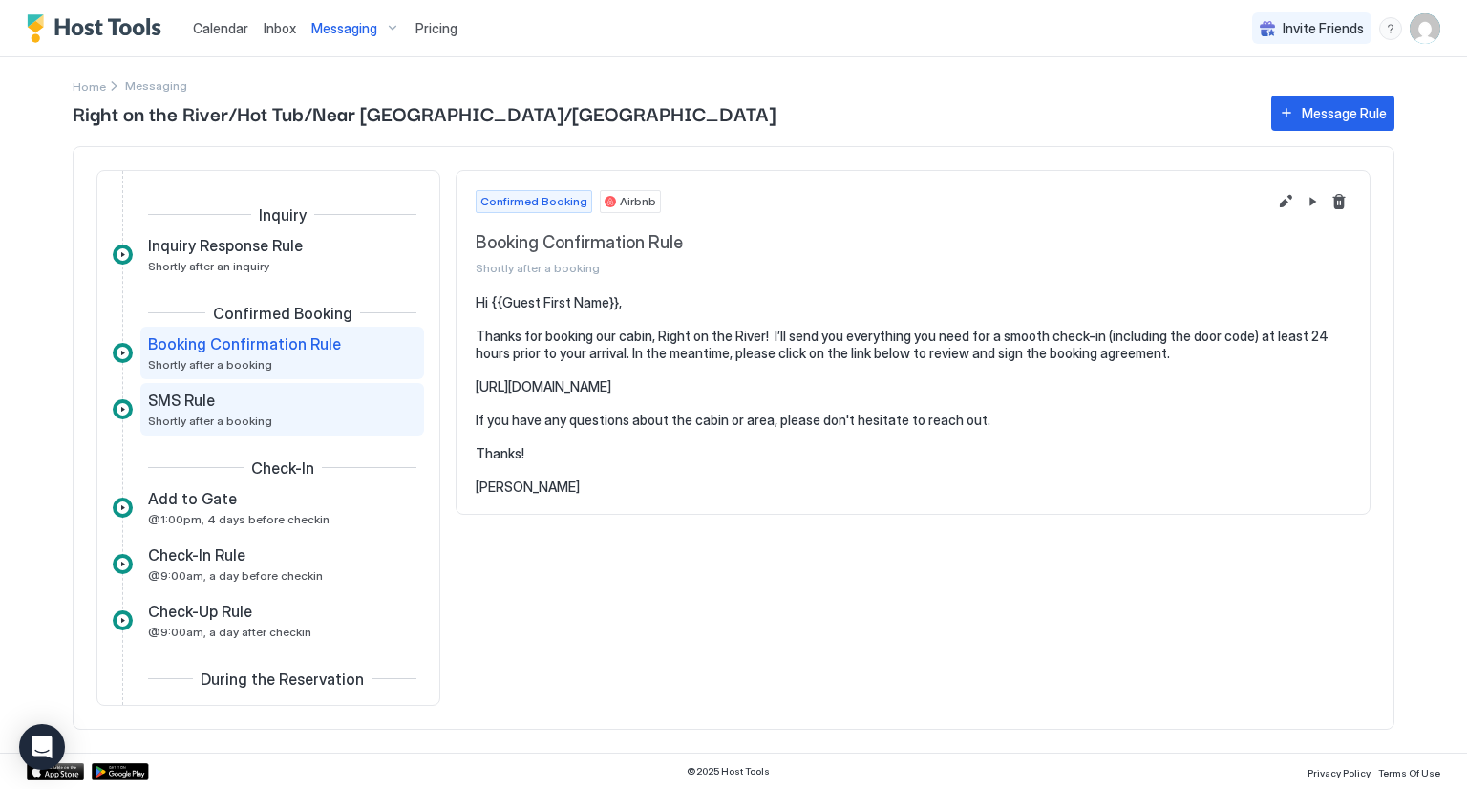
click at [258, 404] on div "SMS Rule" at bounding box center [269, 400] width 242 height 19
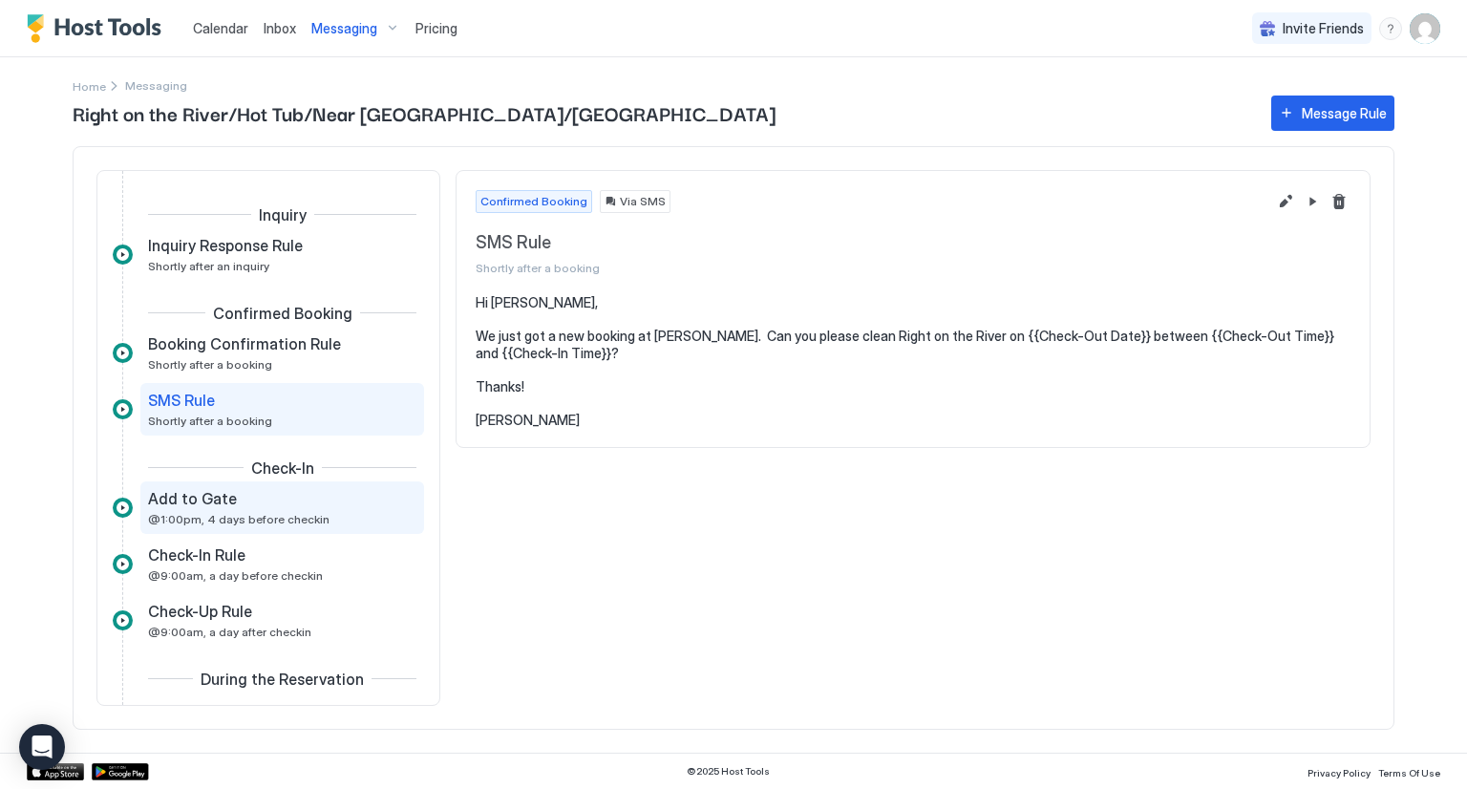
click at [224, 493] on span "Add to Gate" at bounding box center [192, 498] width 89 height 19
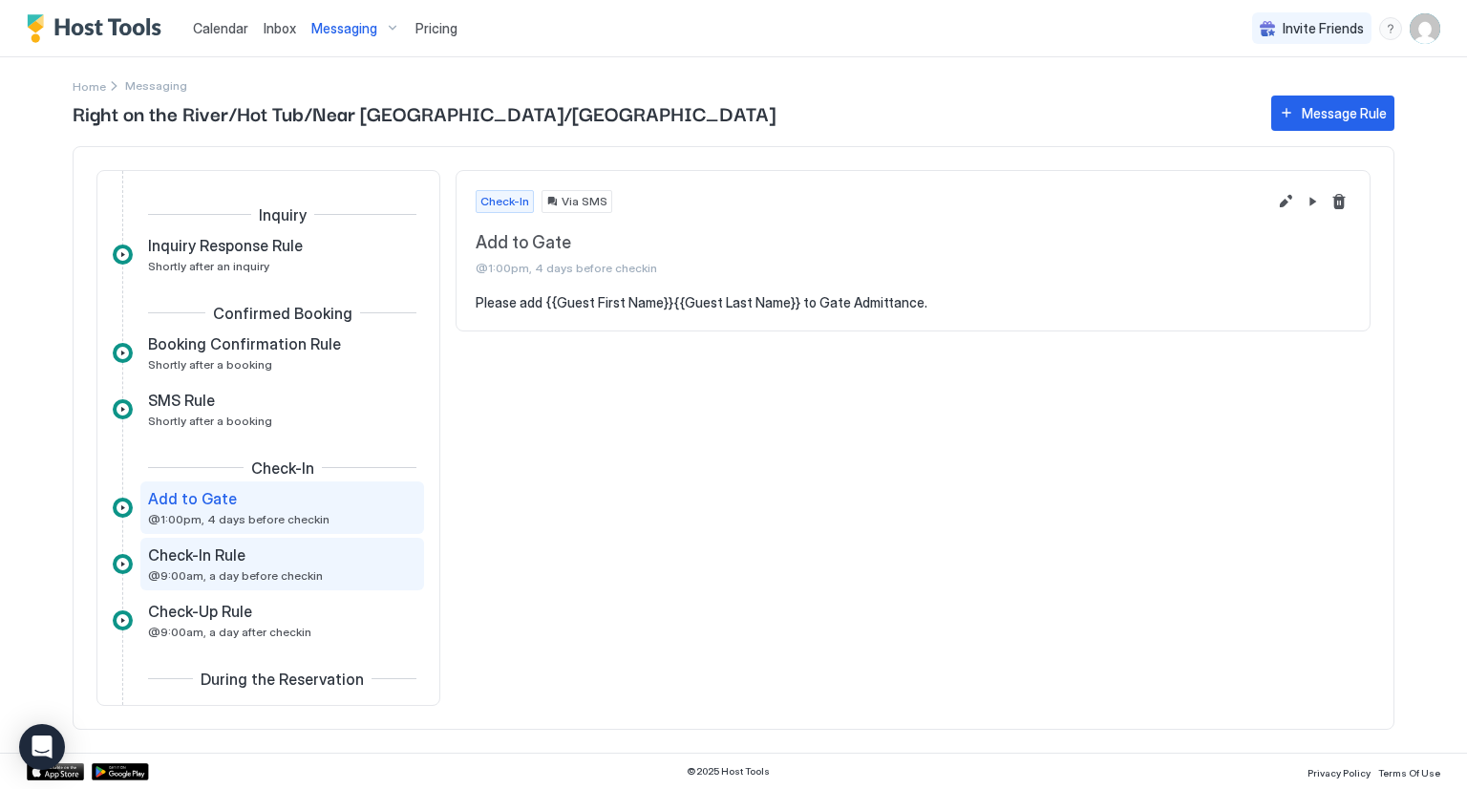
click at [241, 568] on span "@9:00am, a day before checkin" at bounding box center [235, 575] width 175 height 14
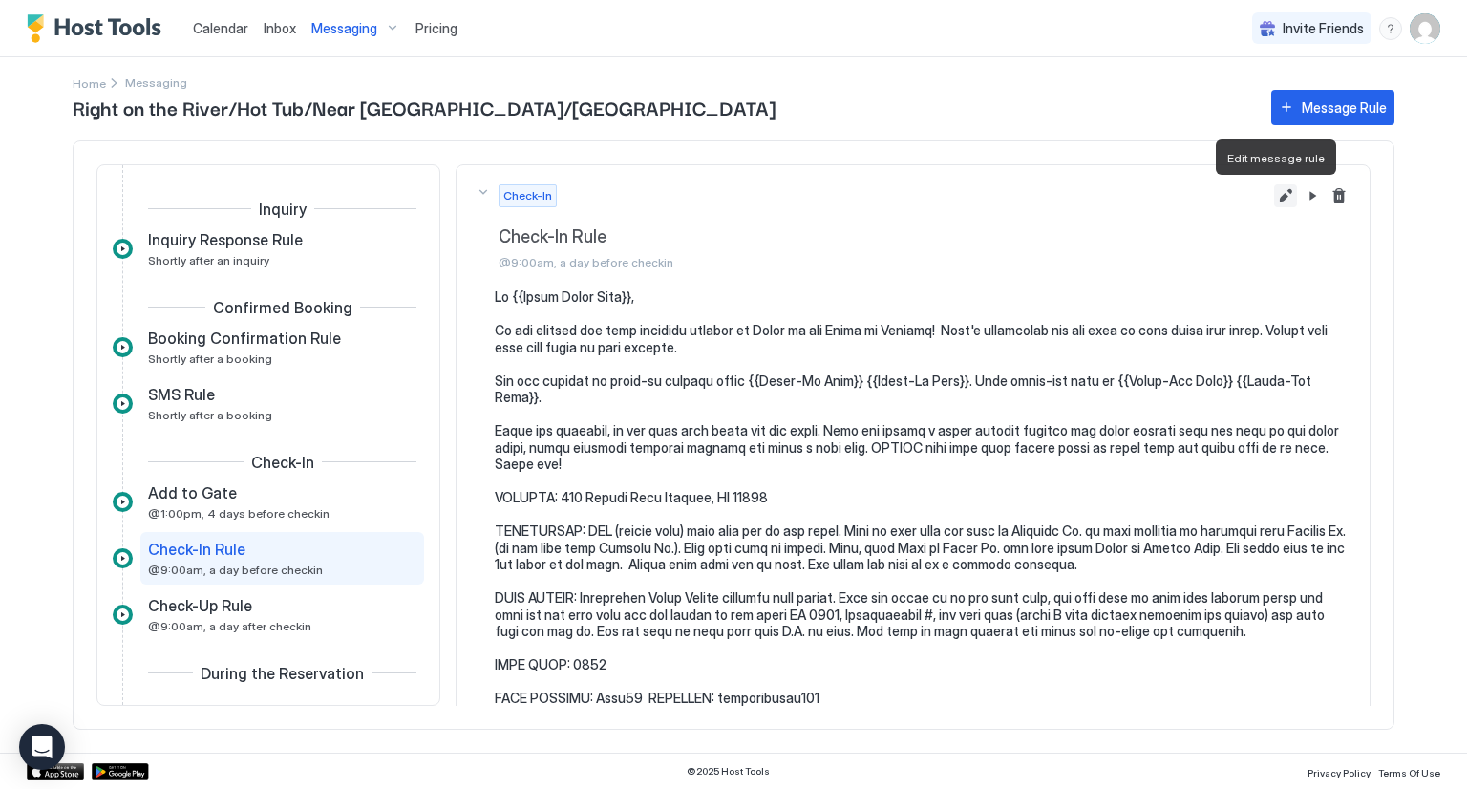
click at [1274, 190] on button "Edit message rule" at bounding box center [1285, 195] width 23 height 23
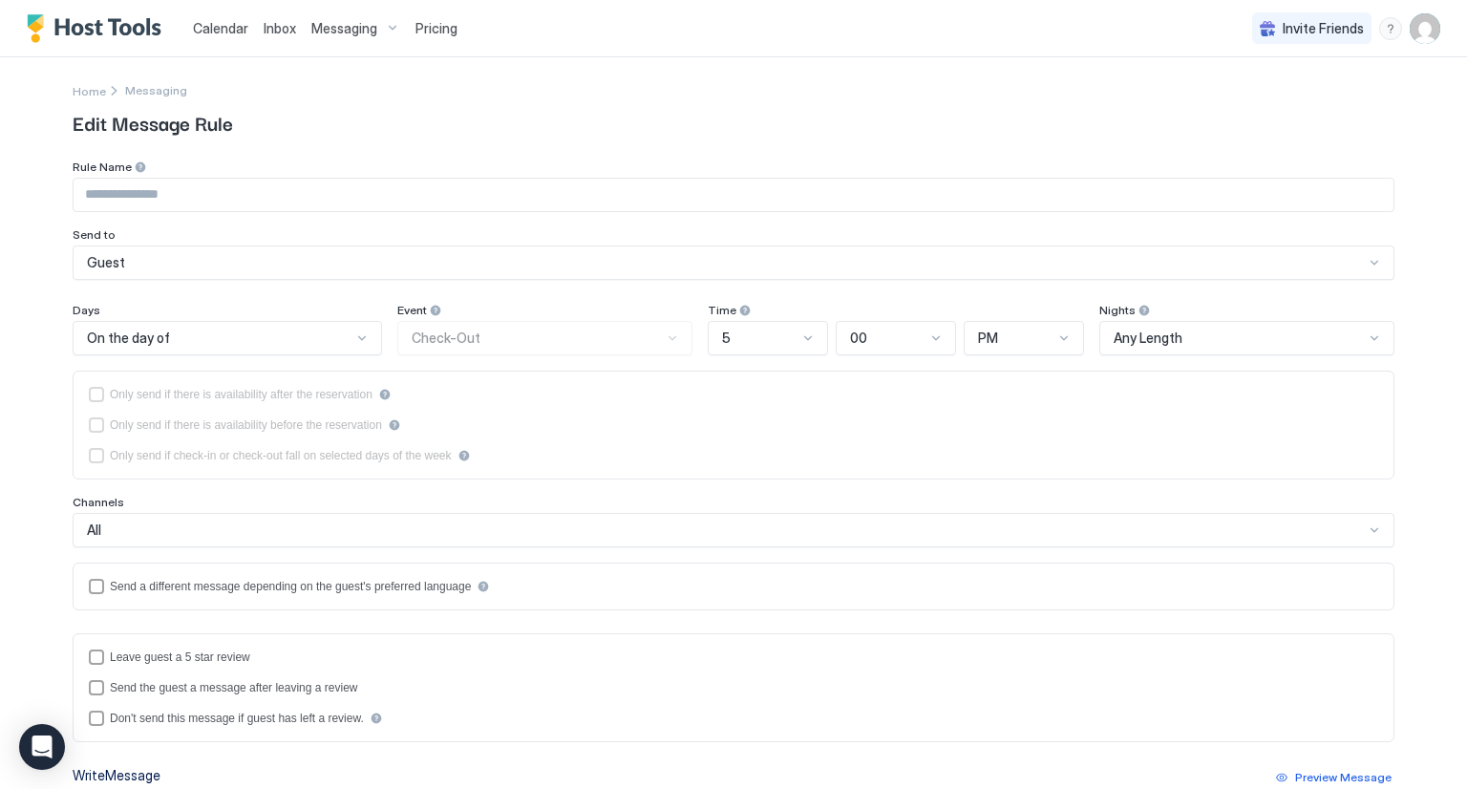
type input "**********"
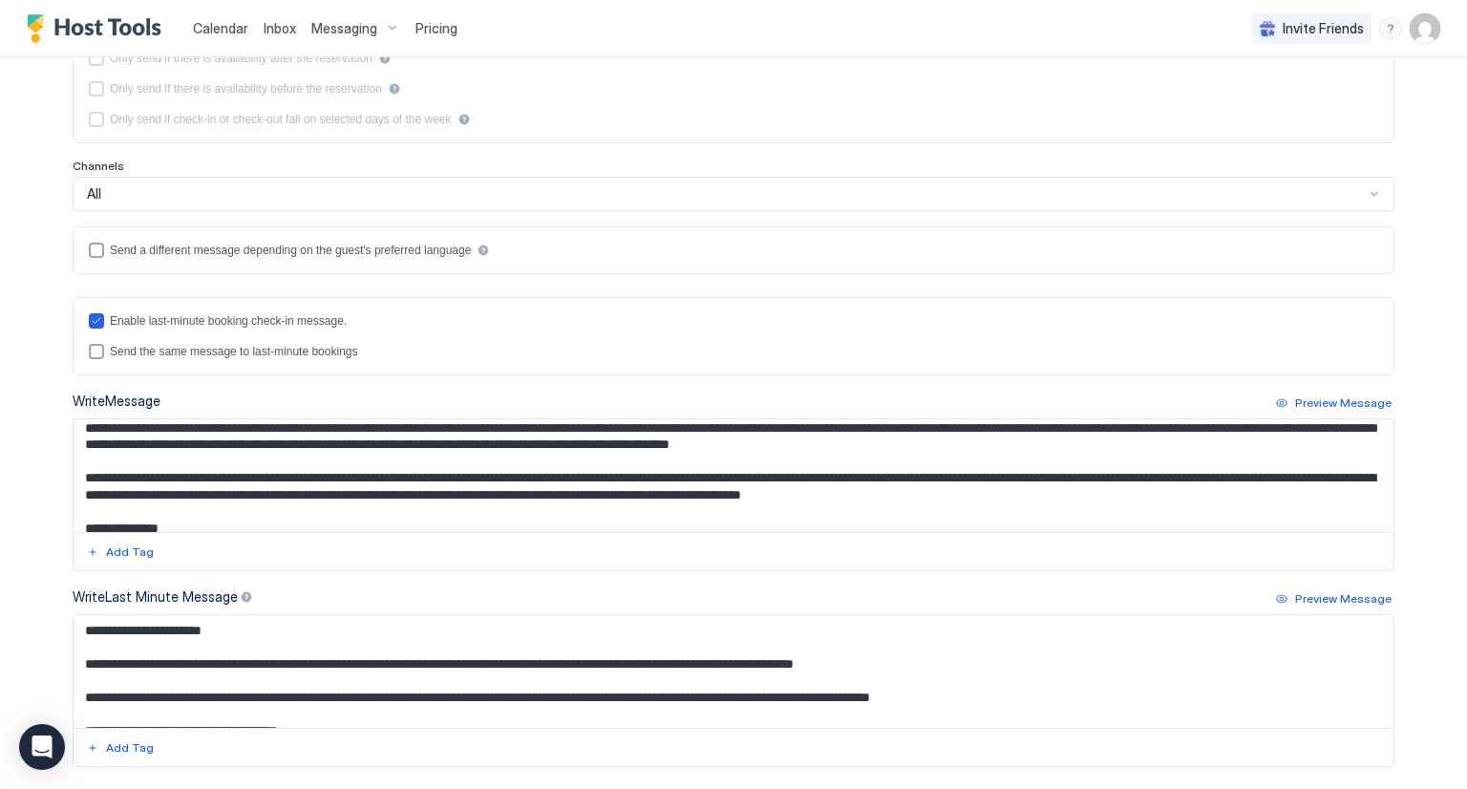
scroll to position [382, 0]
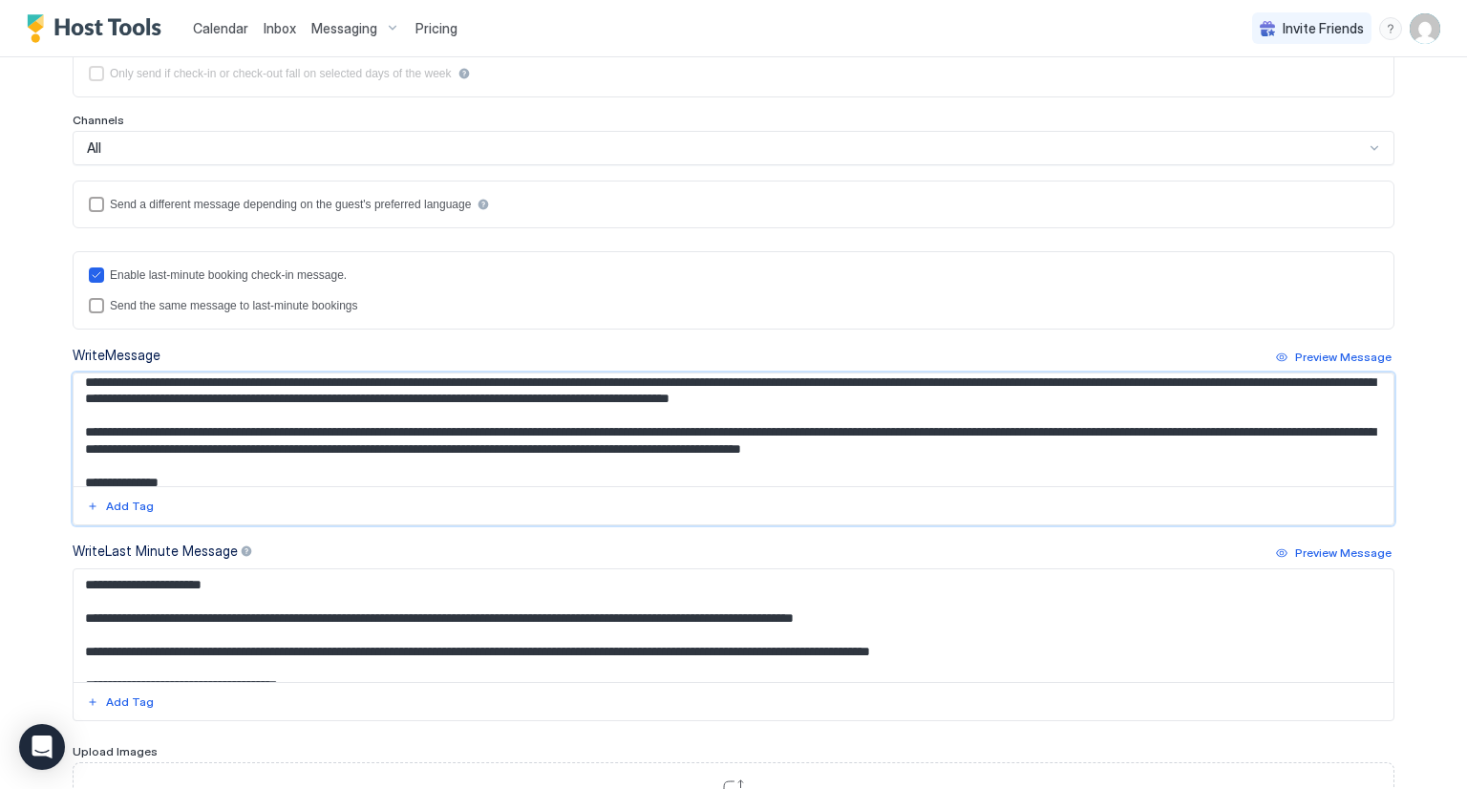
click at [203, 475] on textarea "Input Field" at bounding box center [734, 429] width 1320 height 113
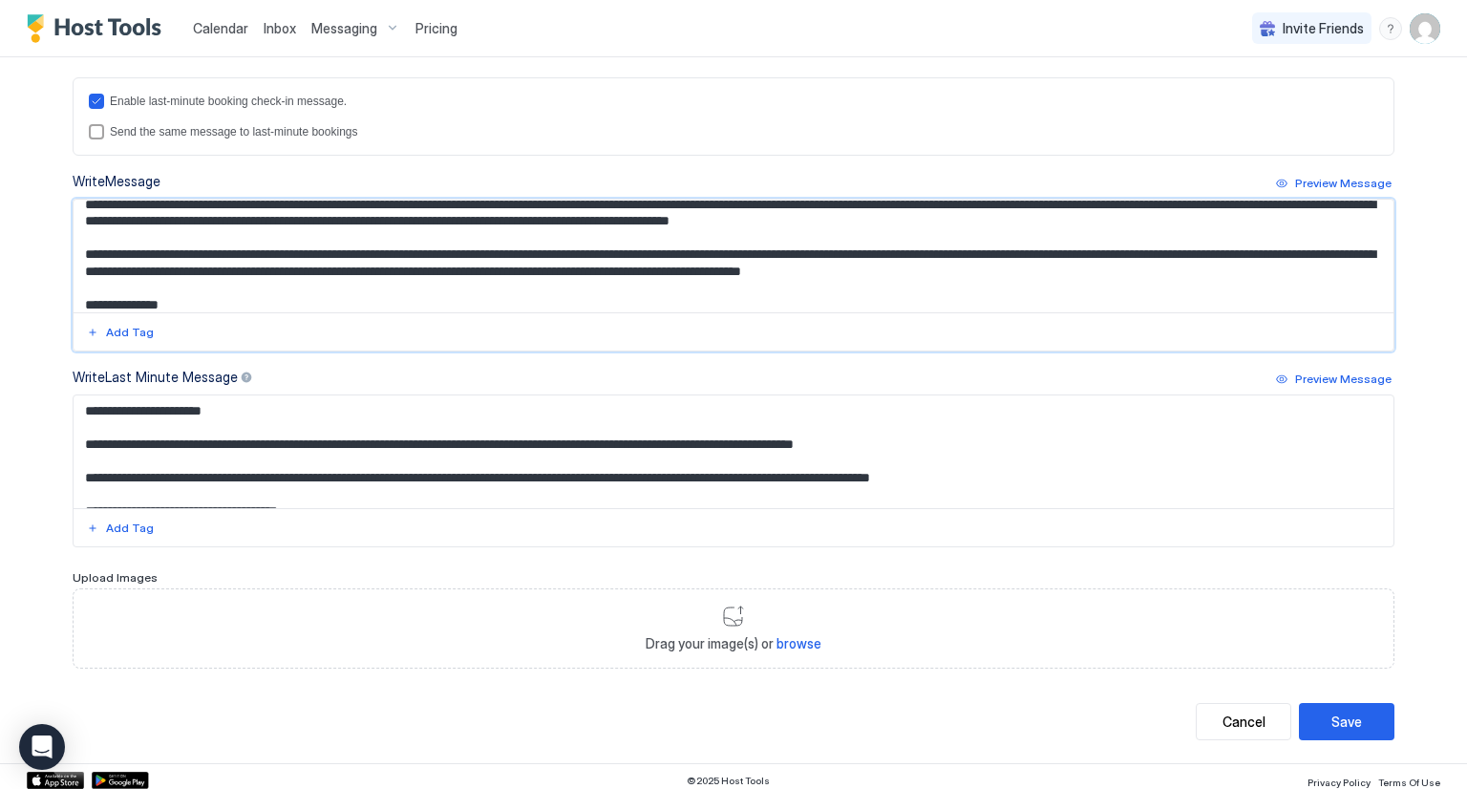
scroll to position [561, 0]
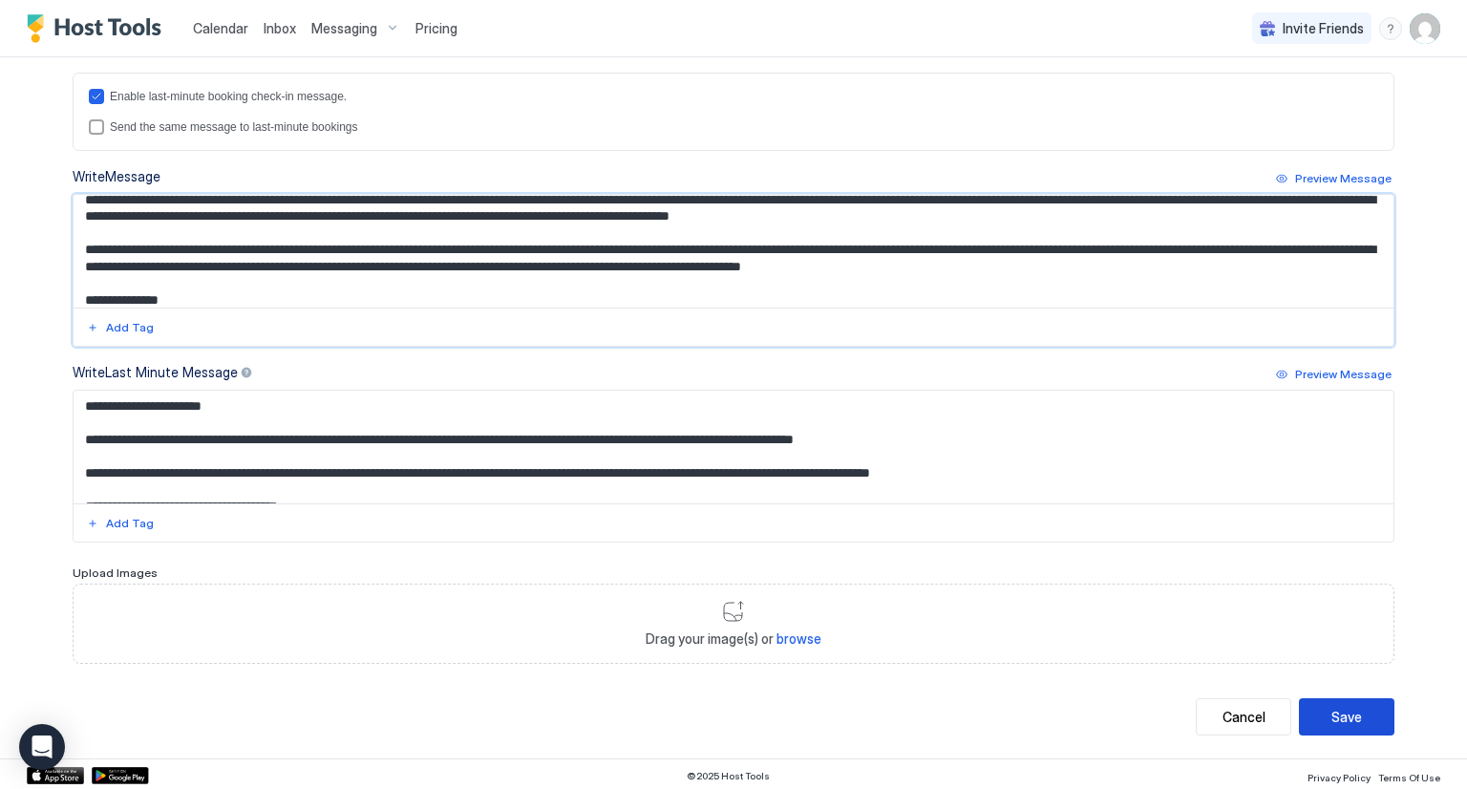
type textarea "**********"
click at [1343, 715] on div "Save" at bounding box center [1346, 717] width 31 height 20
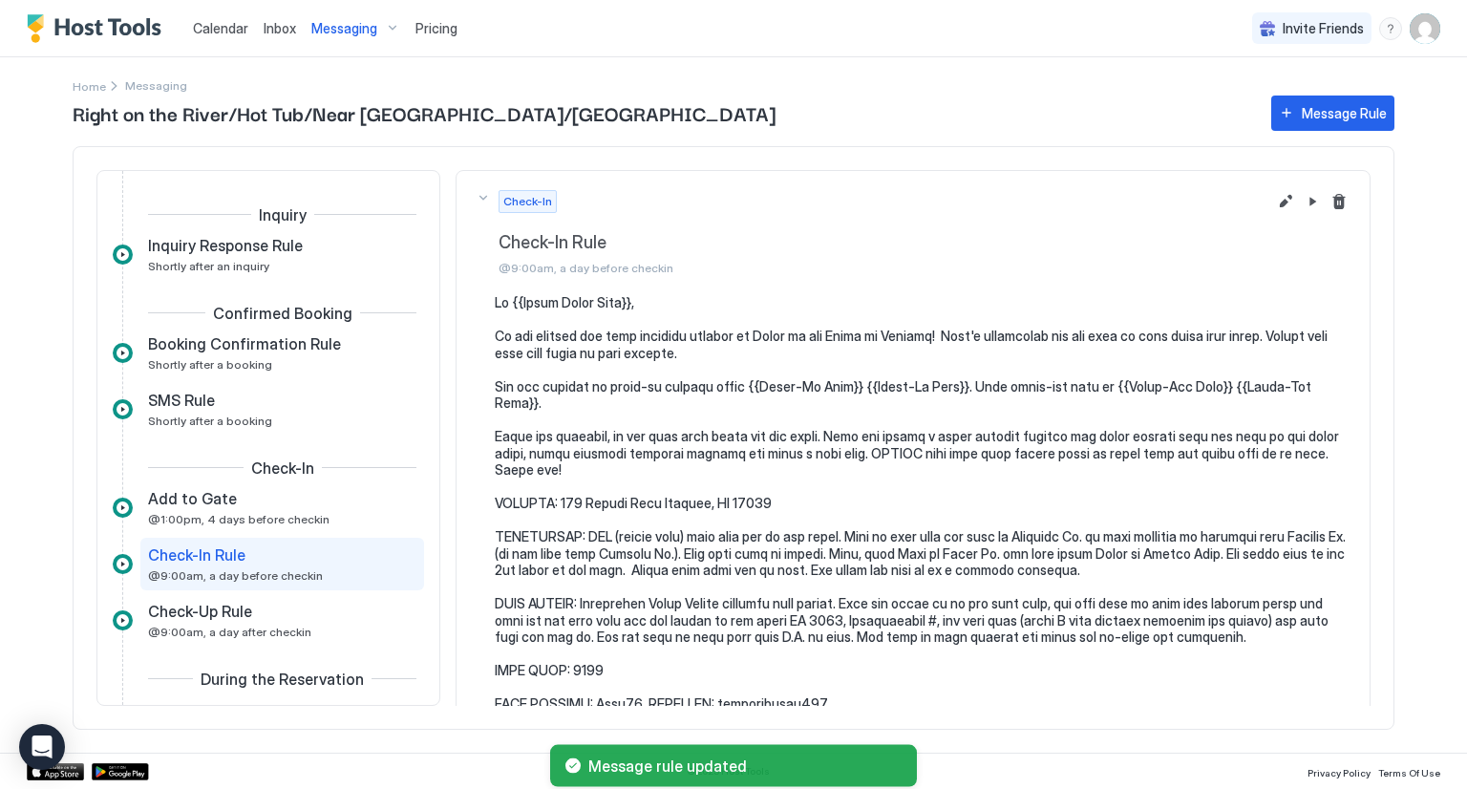
scroll to position [125, 0]
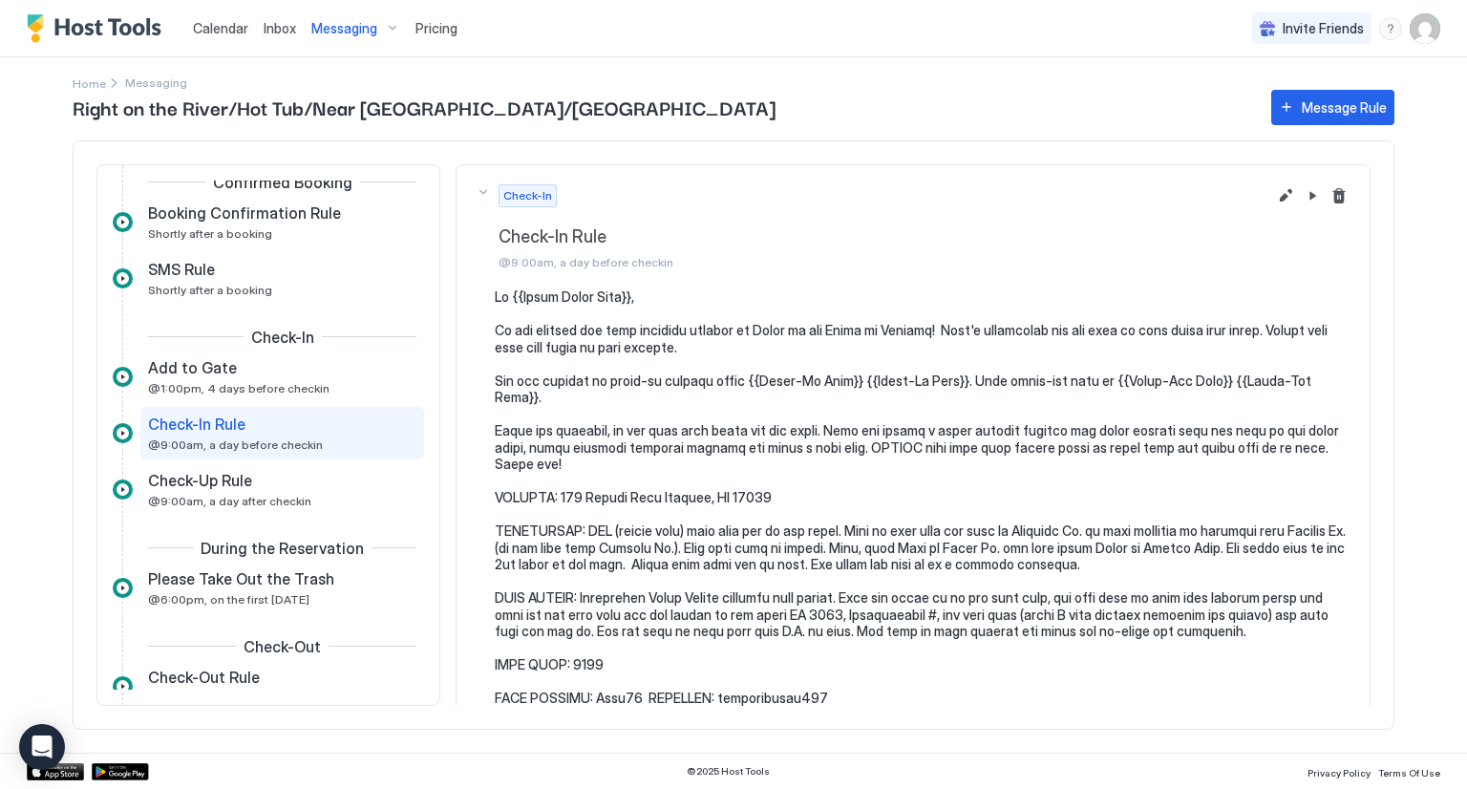
click at [277, 23] on span "Inbox" at bounding box center [280, 28] width 32 height 16
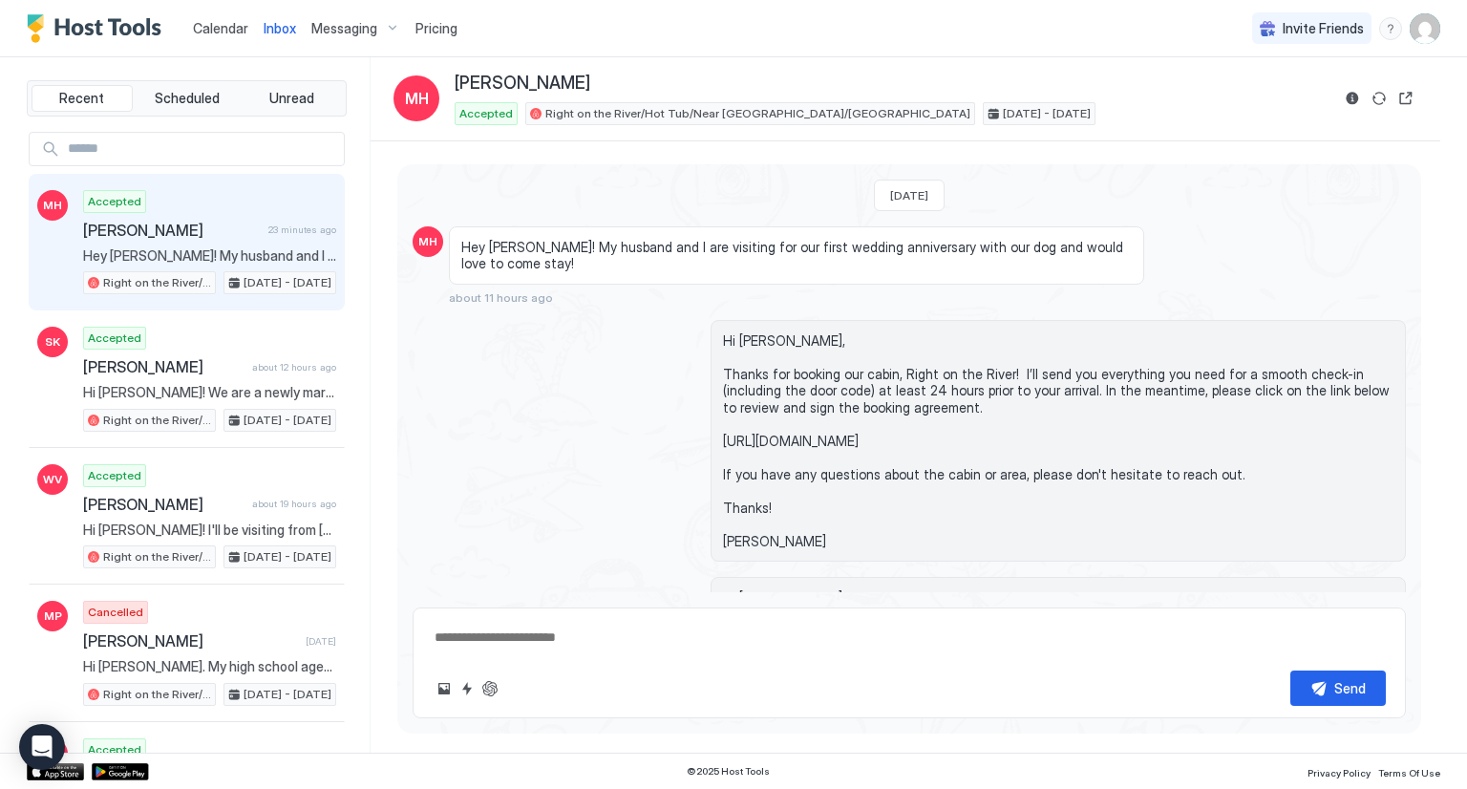
click at [280, 20] on span "Inbox" at bounding box center [280, 28] width 32 height 16
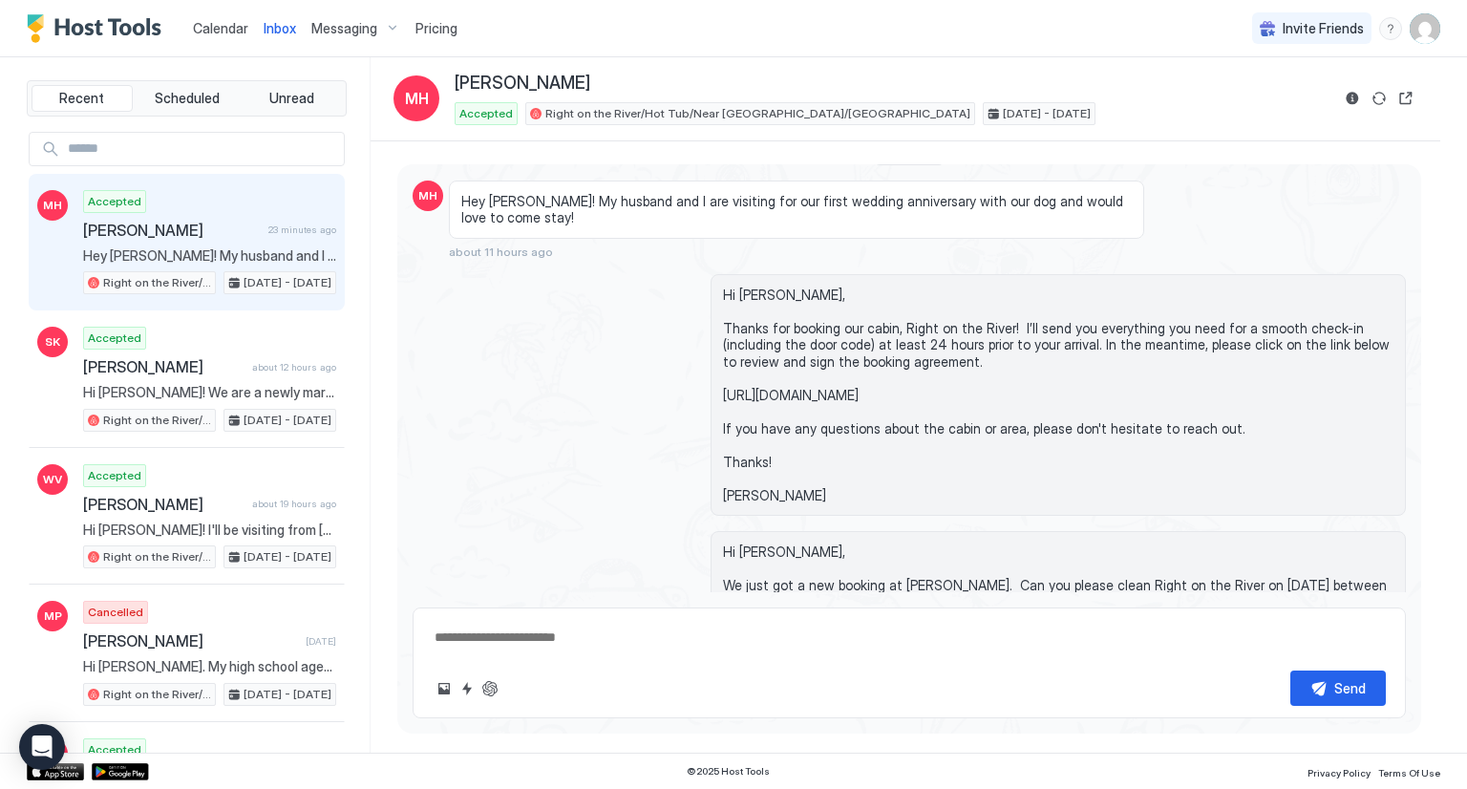
scroll to position [19, 0]
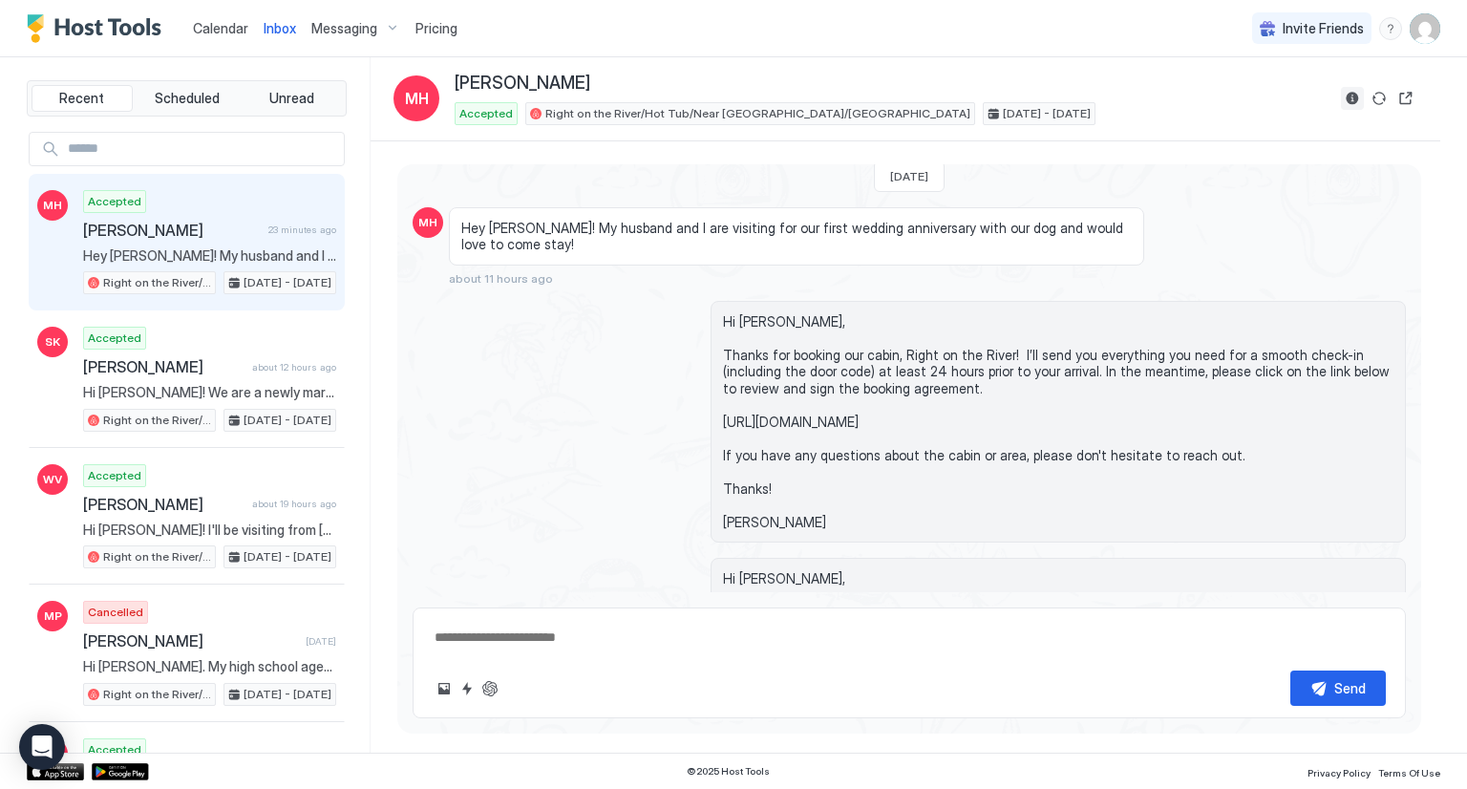
click at [1348, 95] on button "Reservation information" at bounding box center [1352, 98] width 23 height 23
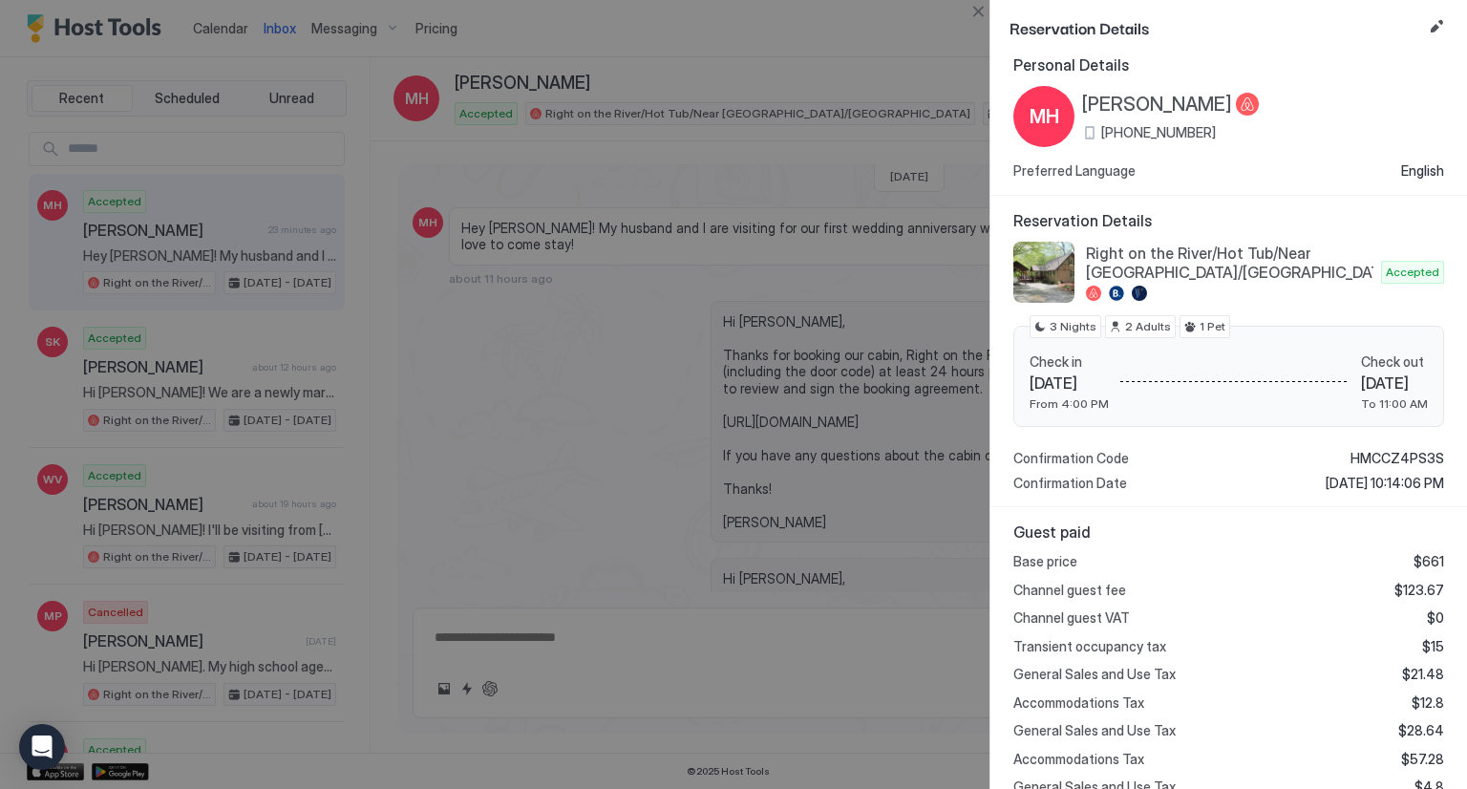
scroll to position [0, 0]
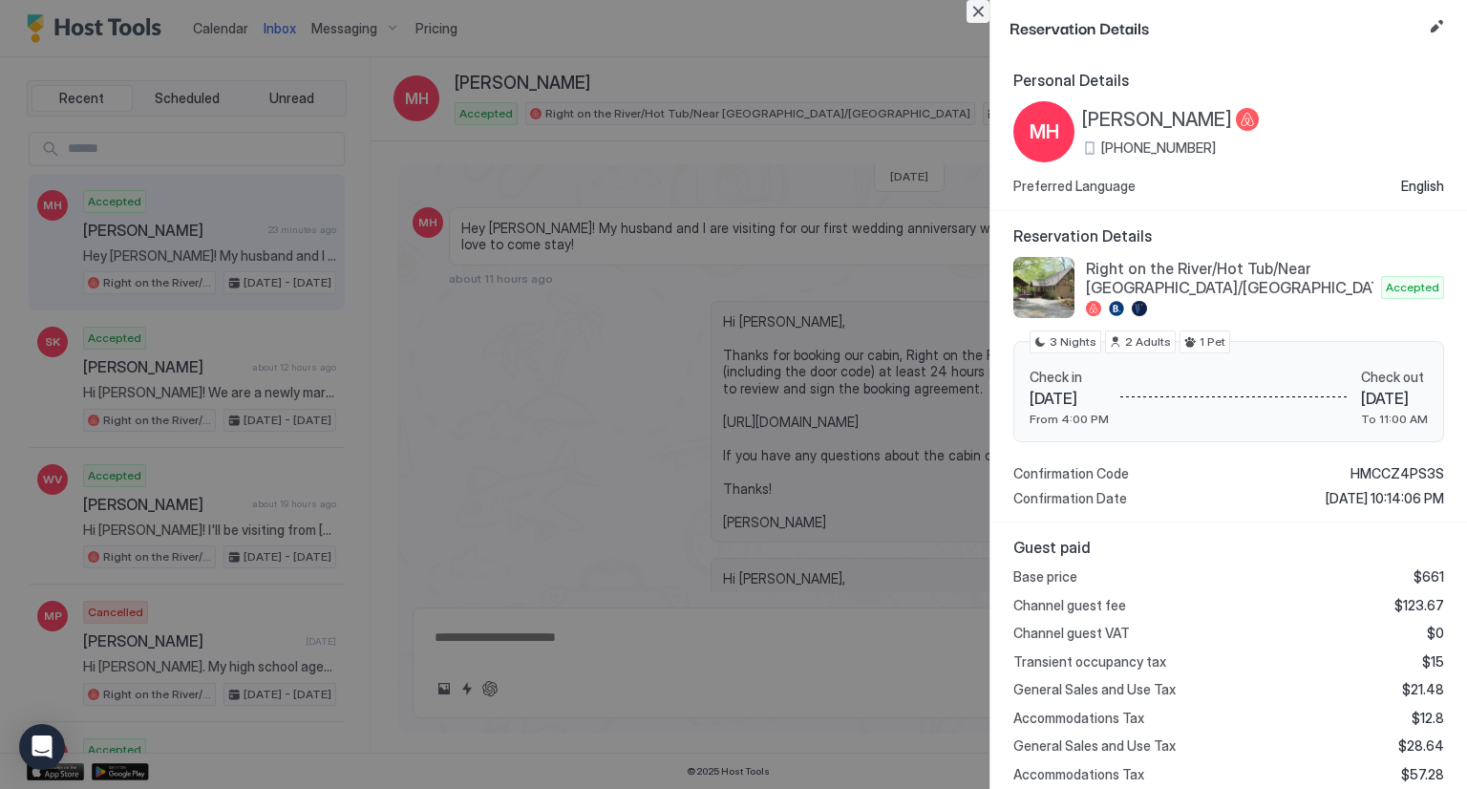
click at [982, 8] on button "Close" at bounding box center [977, 11] width 23 height 23
type textarea "*"
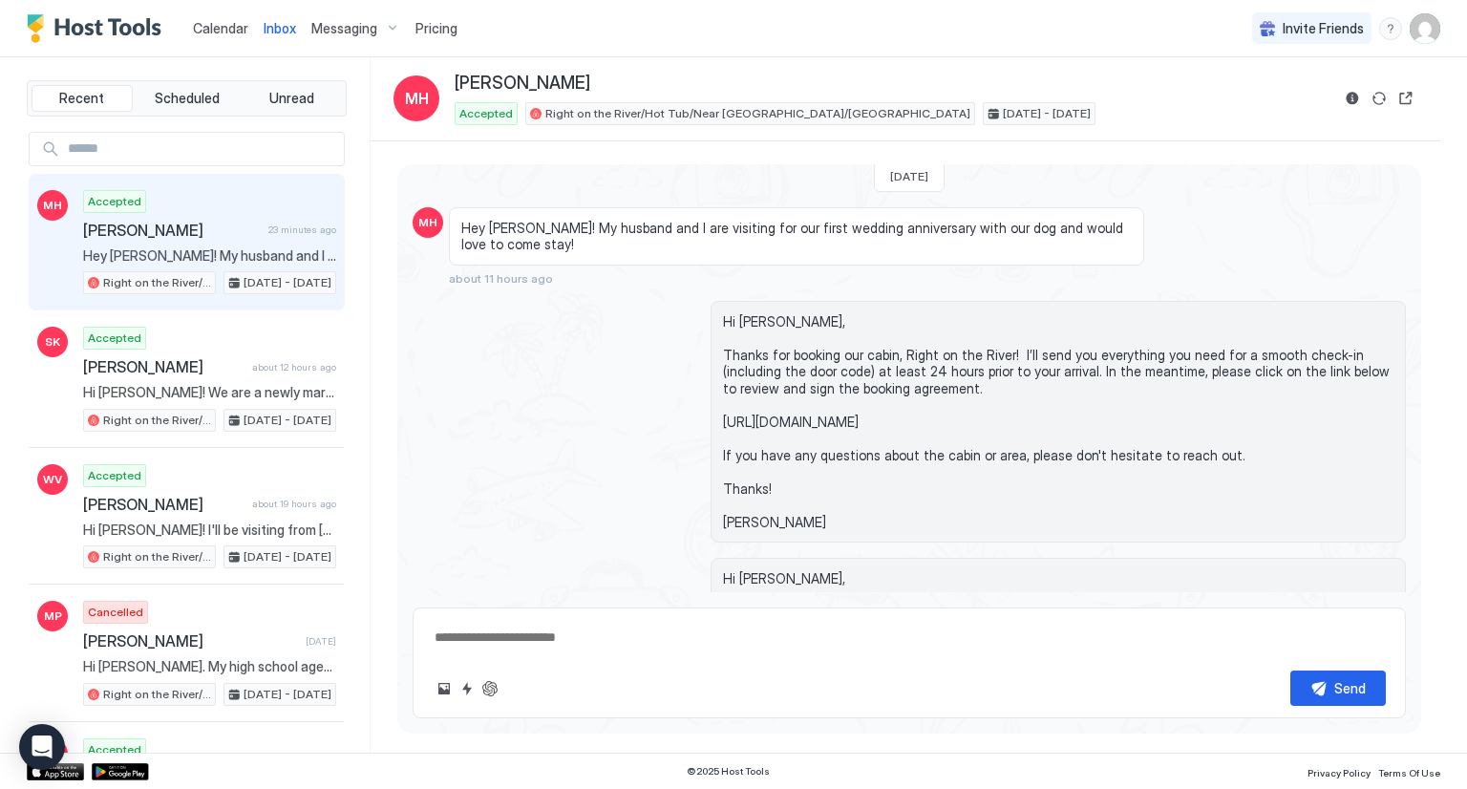
click at [248, 28] on div "Calendar" at bounding box center [220, 28] width 71 height 35
click at [232, 31] on span "Calendar" at bounding box center [220, 28] width 55 height 16
